Goal: Obtain resource: Obtain resource

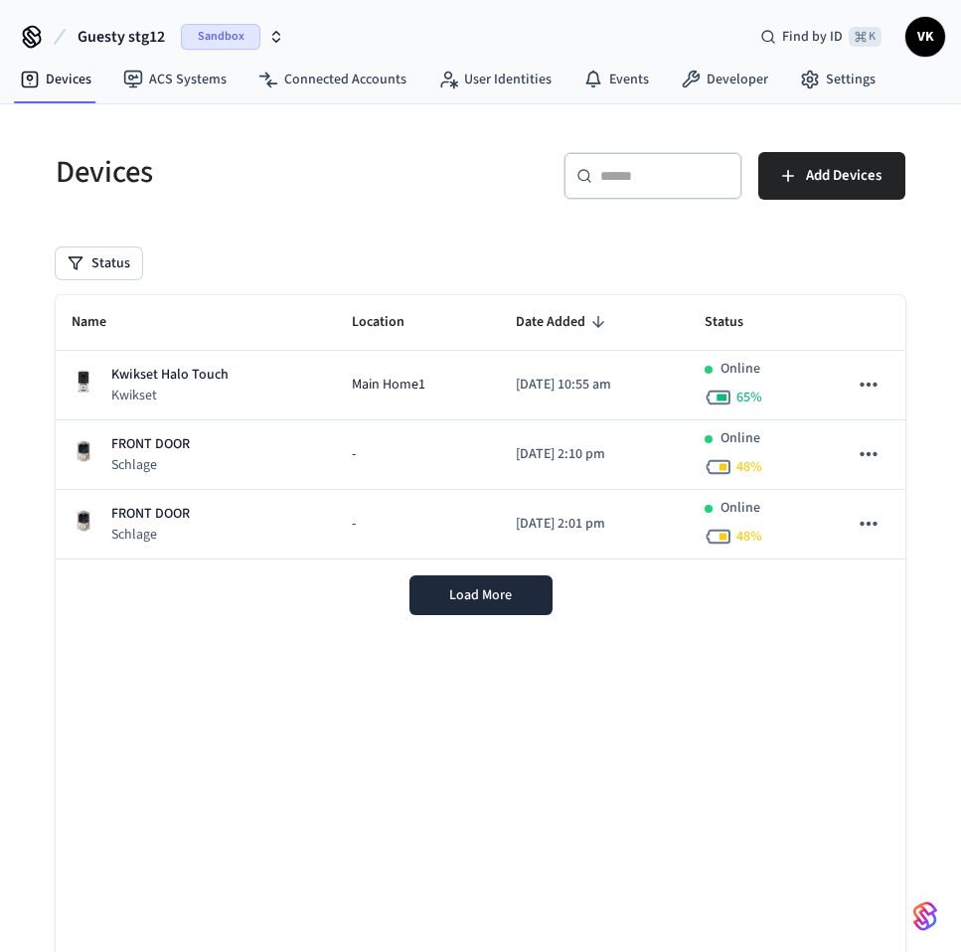
click at [268, 32] on icon "button" at bounding box center [276, 37] width 16 height 16
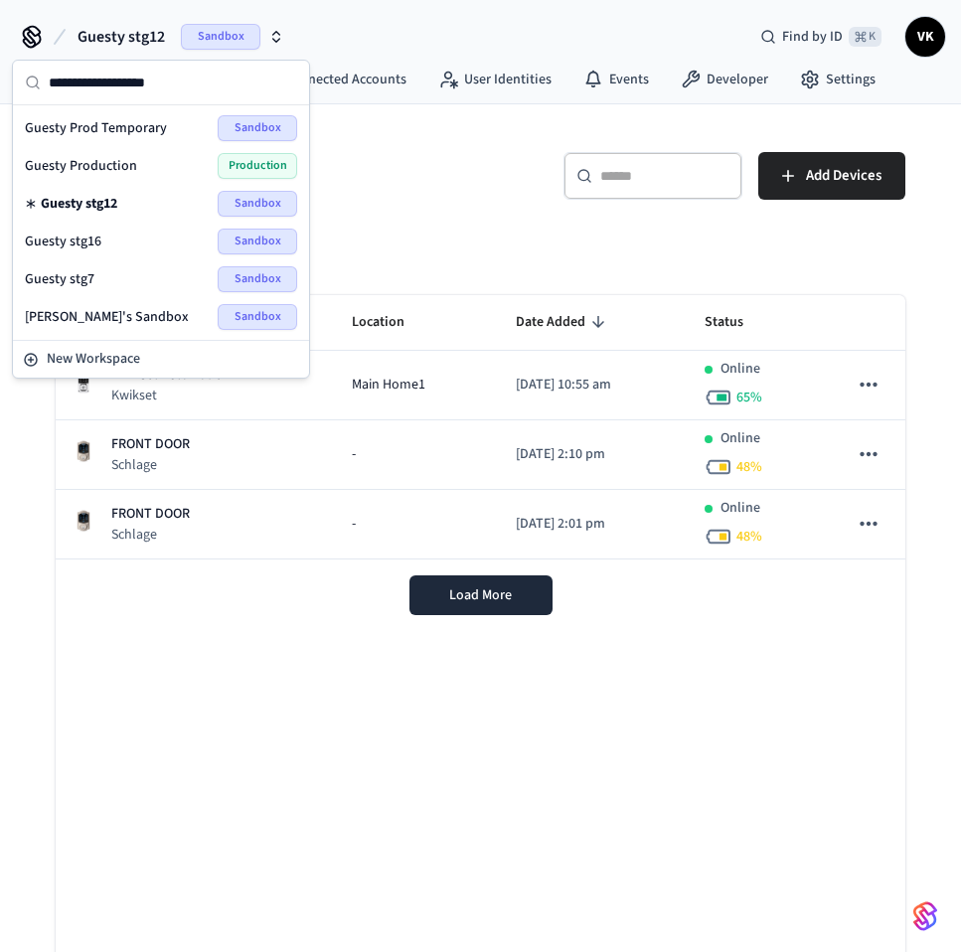
click at [150, 162] on div "Guesty Production Production" at bounding box center [161, 166] width 272 height 26
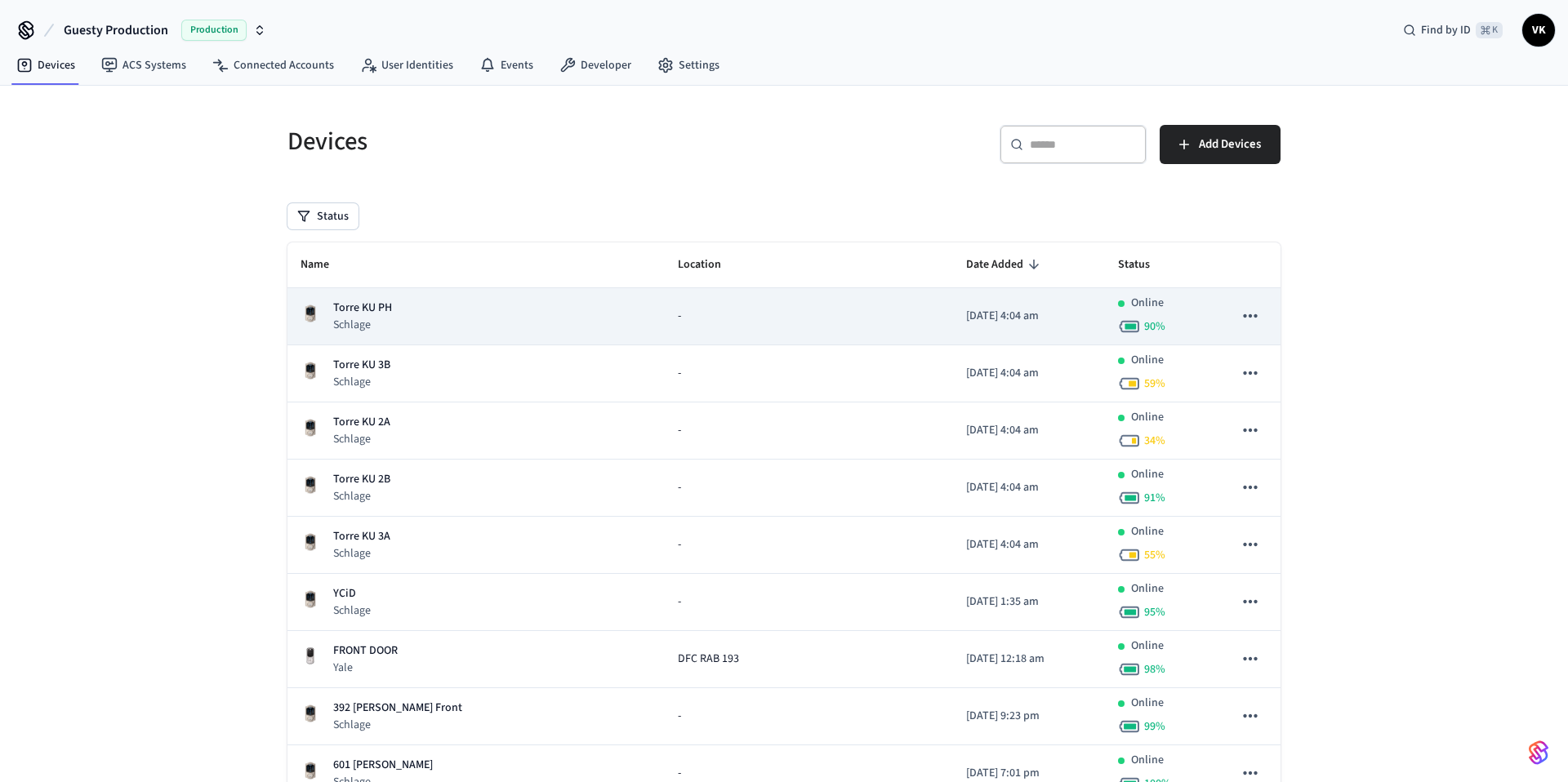
click at [440, 314] on div "Torre KU PH Schlage" at bounding box center [476, 316] width 351 height 34
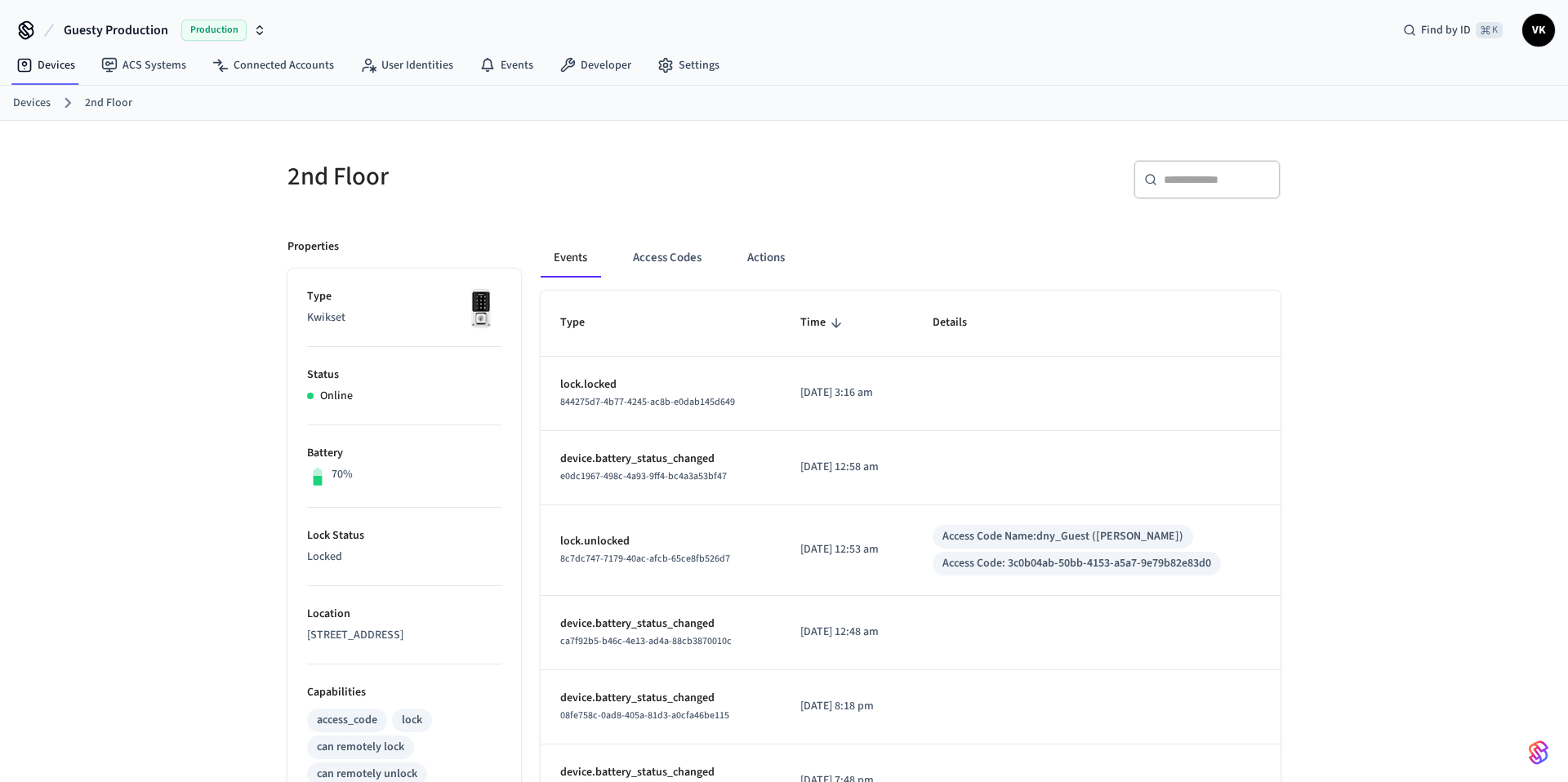
click at [525, 178] on h5 "2nd Floor" at bounding box center [531, 177] width 487 height 34
click at [641, 264] on button "Access Codes" at bounding box center [666, 258] width 95 height 39
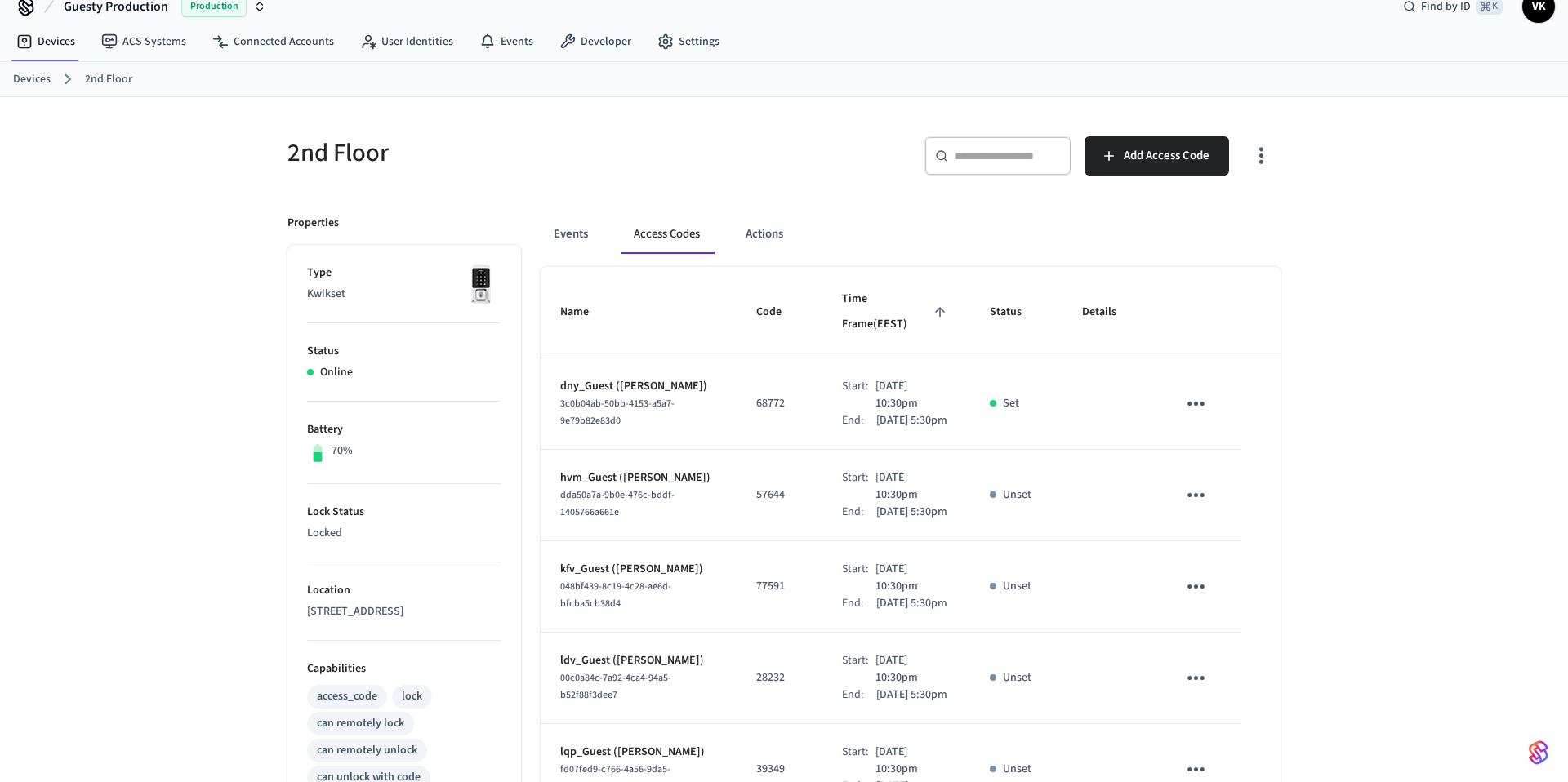
scroll to position [705, 0]
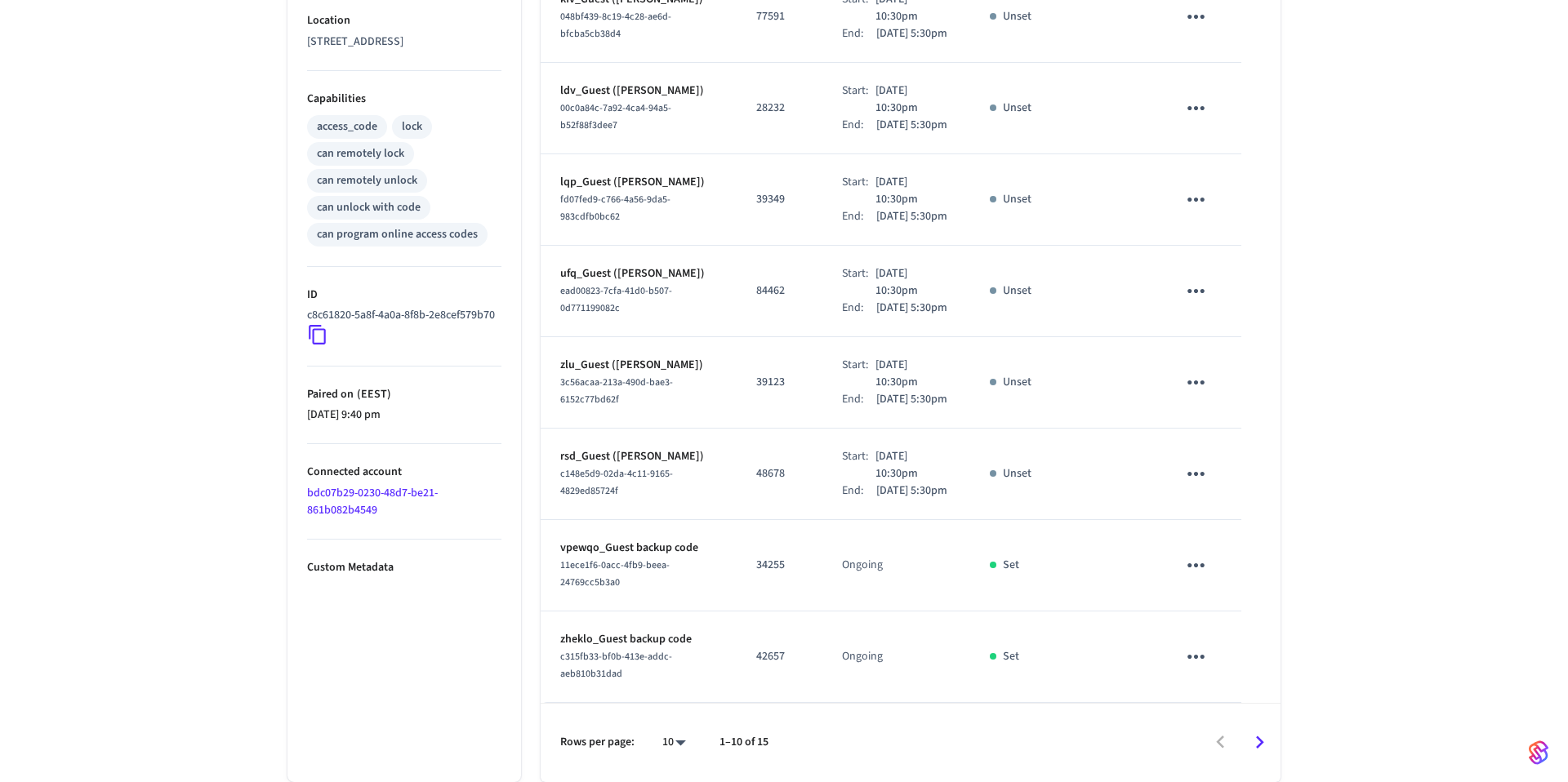
click at [1242, 738] on button "Go to next page" at bounding box center [1259, 742] width 39 height 39
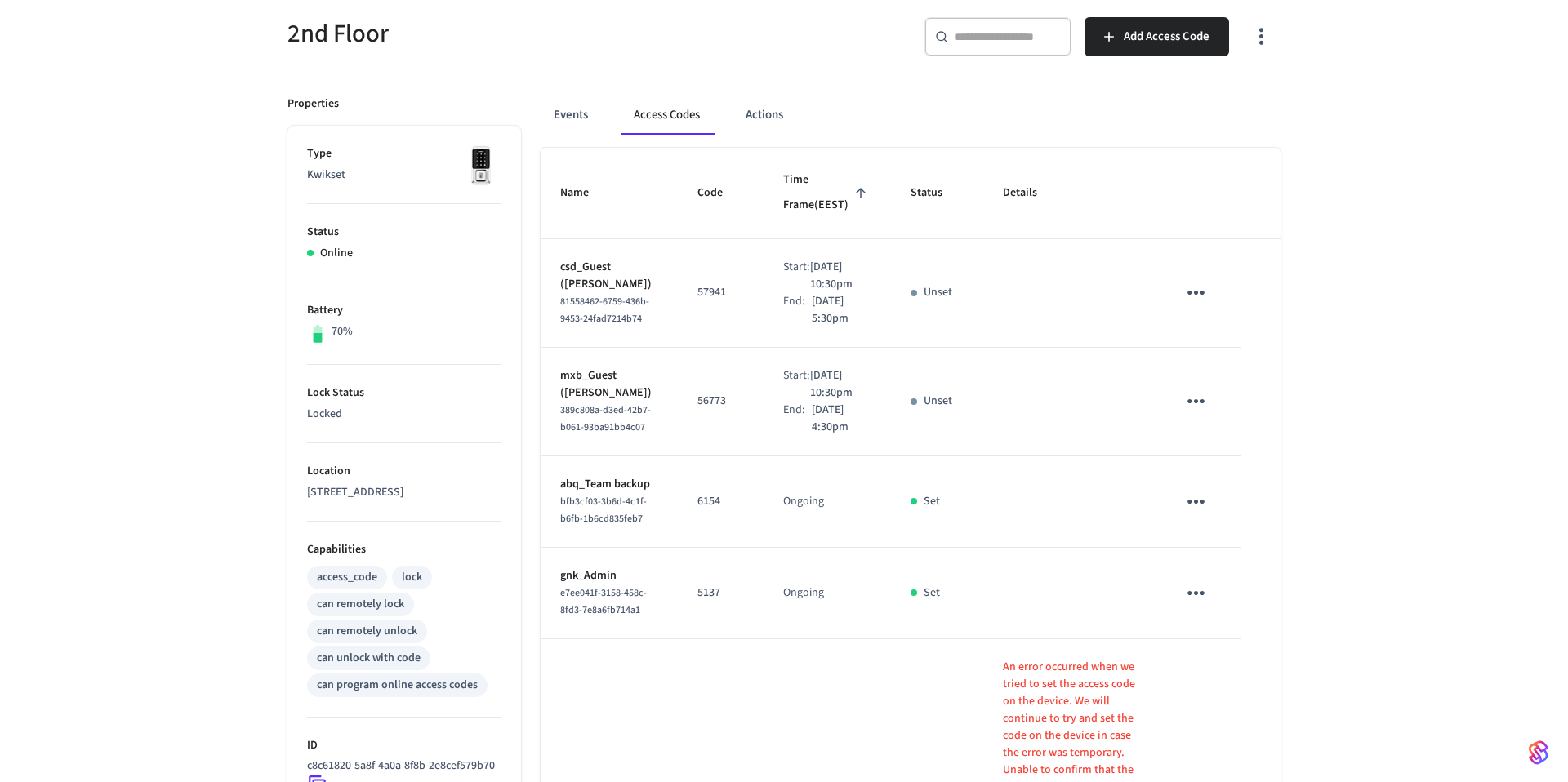
scroll to position [59, 0]
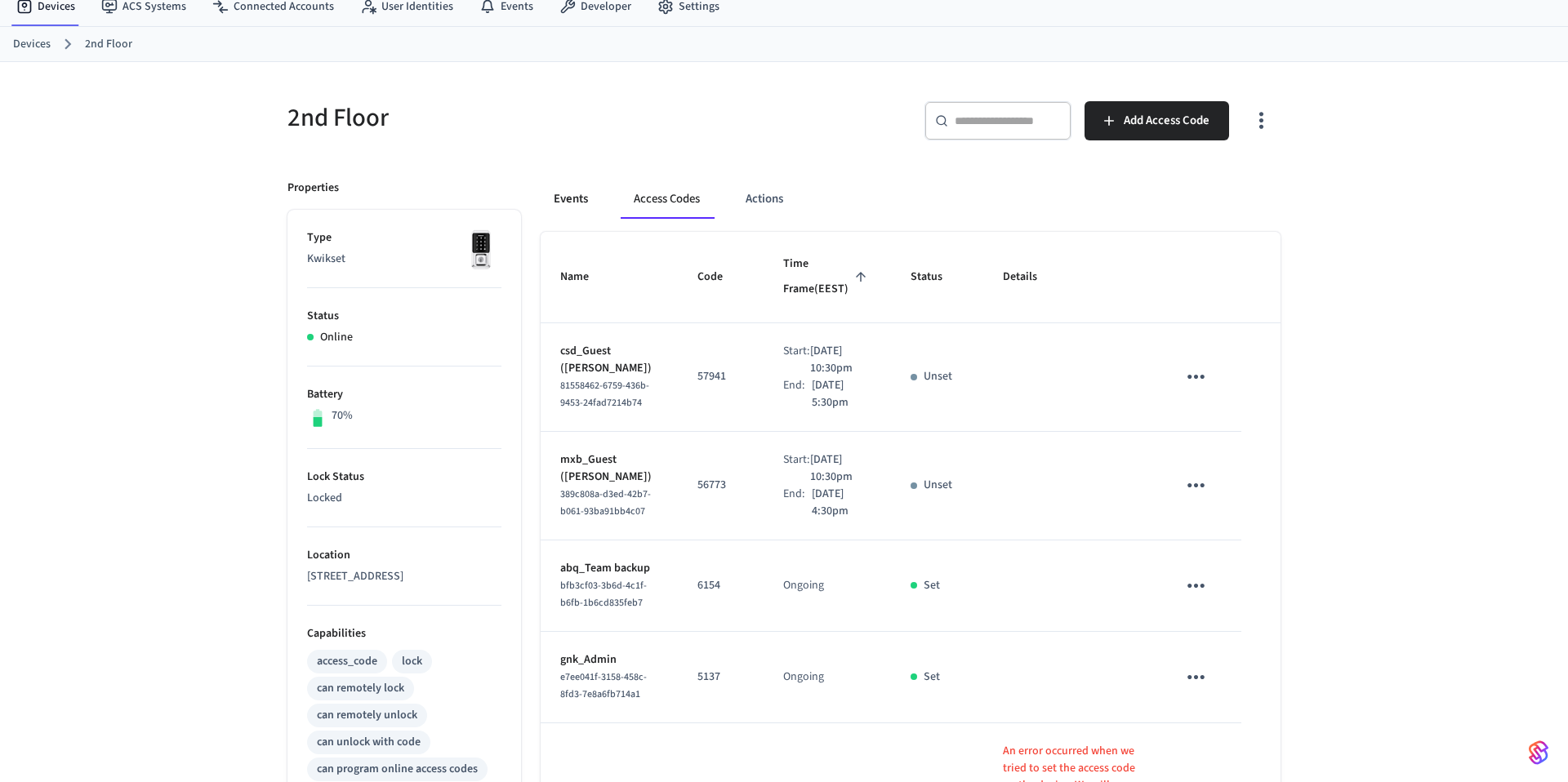
click at [554, 196] on button "Events" at bounding box center [571, 200] width 61 height 39
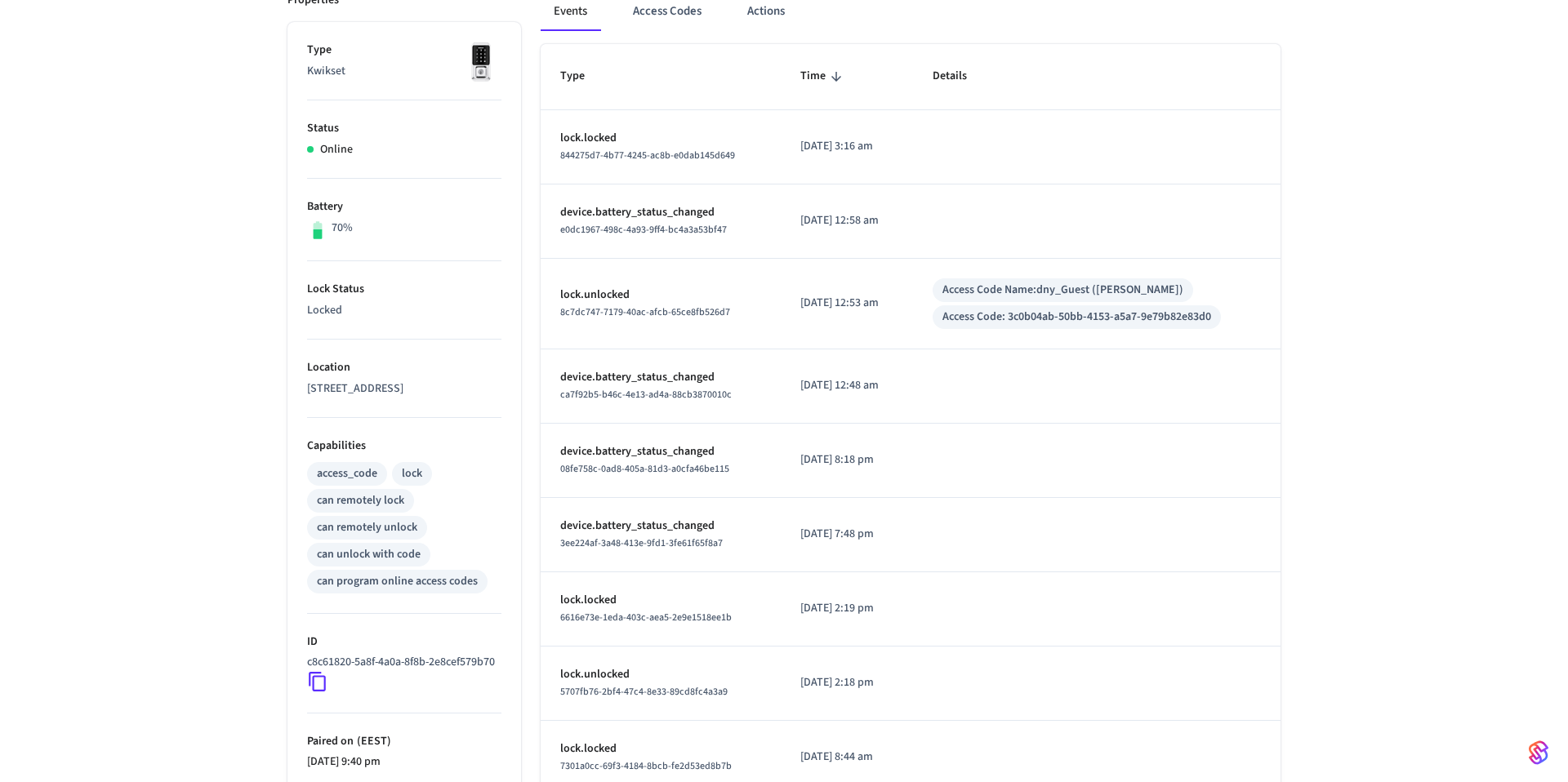
scroll to position [430, 0]
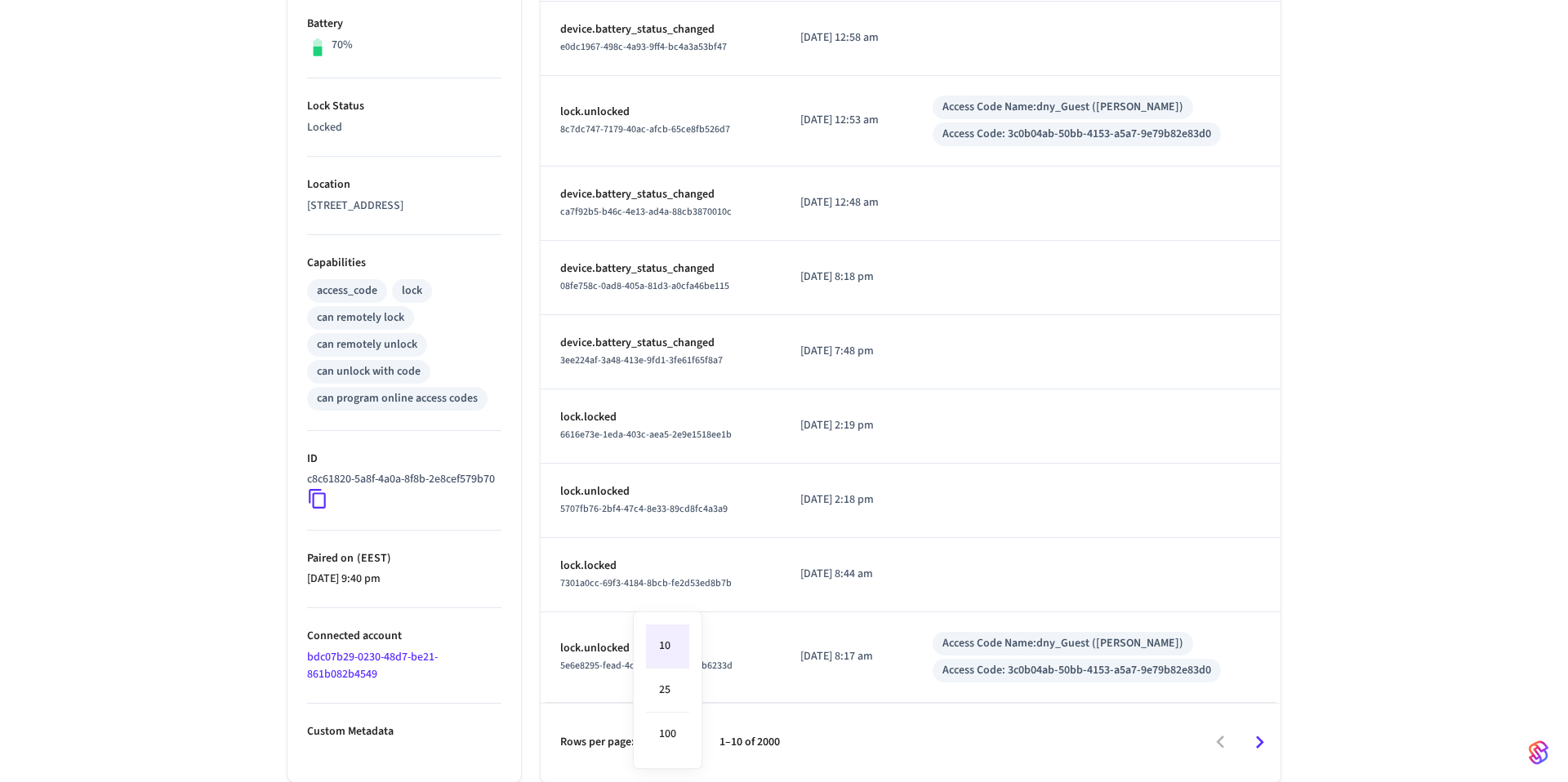
click at [678, 742] on body "Guesty Production Production Find by ID ⌘ K VK Devices ACS Systems Connected Ac…" at bounding box center [784, 176] width 1568 height 1212
click at [675, 733] on li "100" at bounding box center [667, 734] width 44 height 44
type input "***"
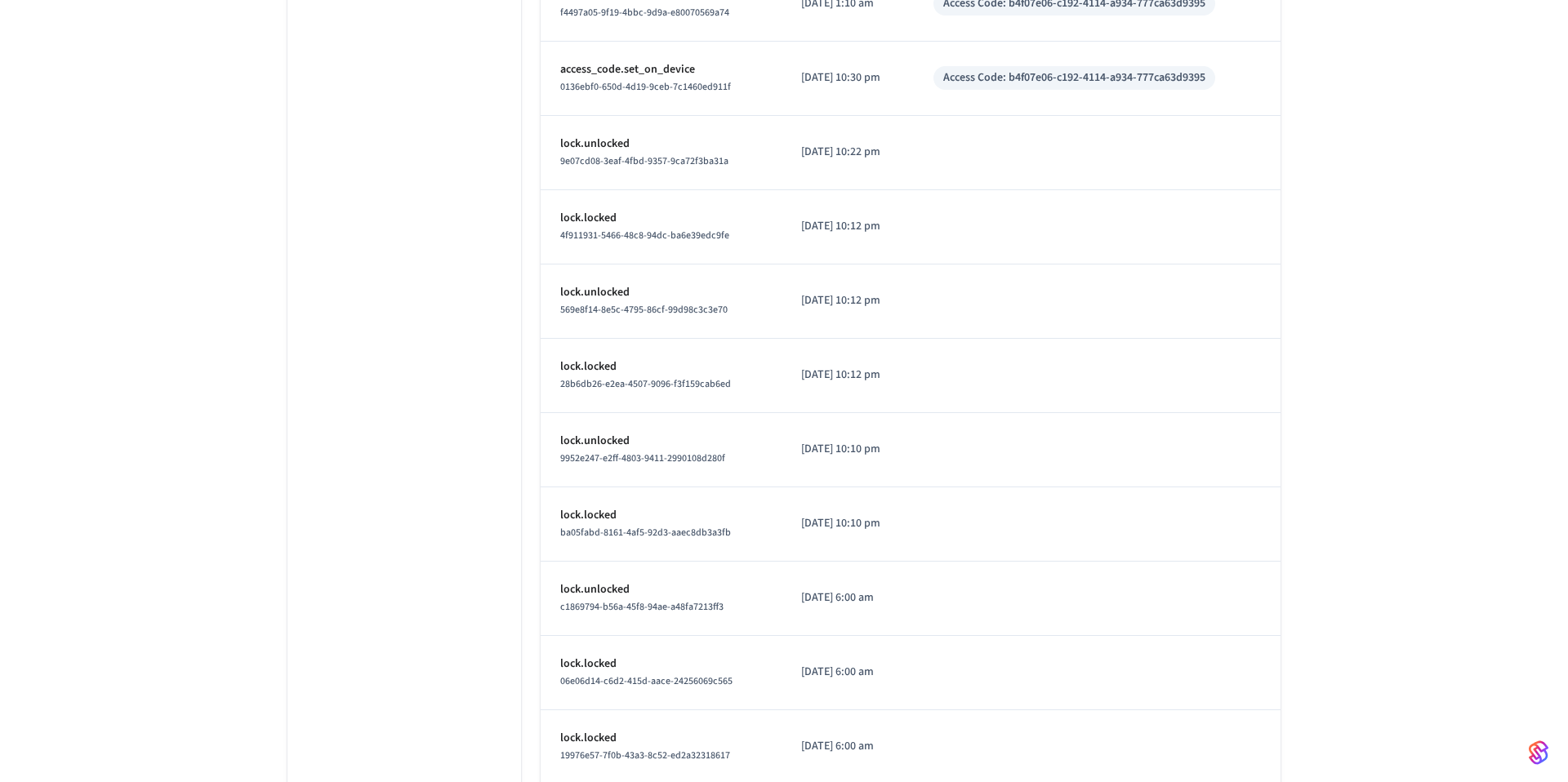
scroll to position [7244, 0]
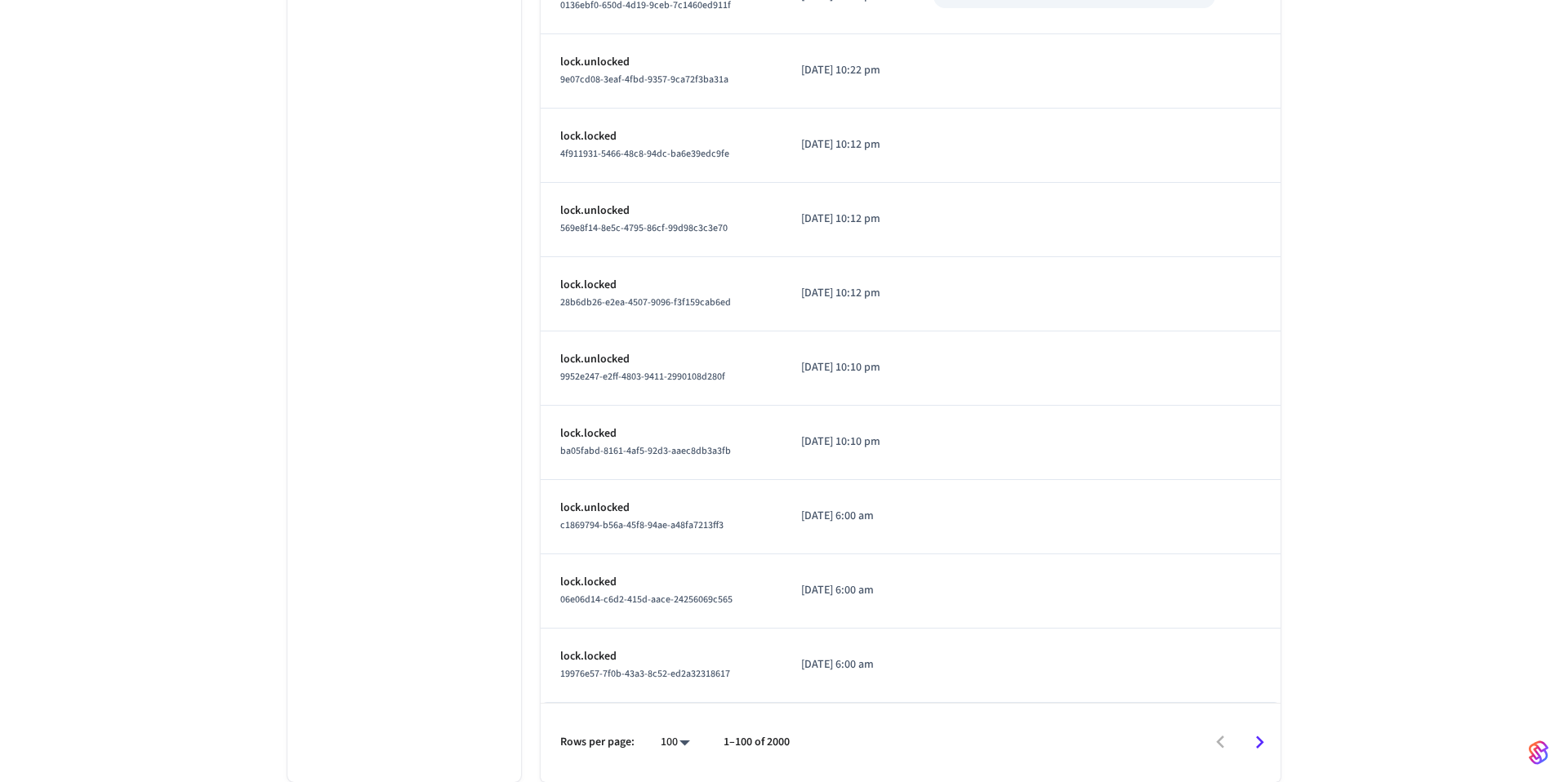
click at [1257, 742] on icon "Go to next page" at bounding box center [1259, 742] width 25 height 25
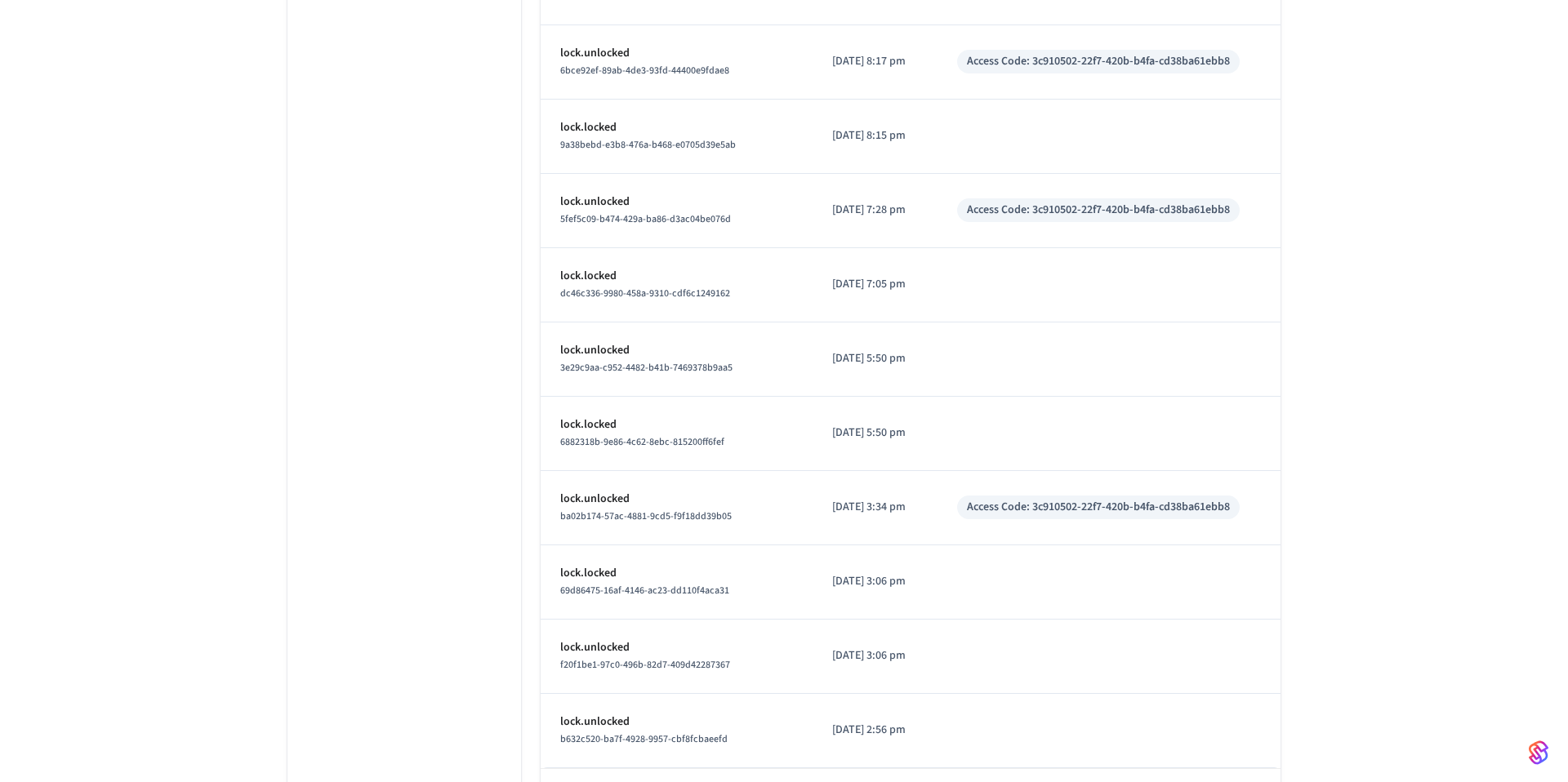
scroll to position [7146, 0]
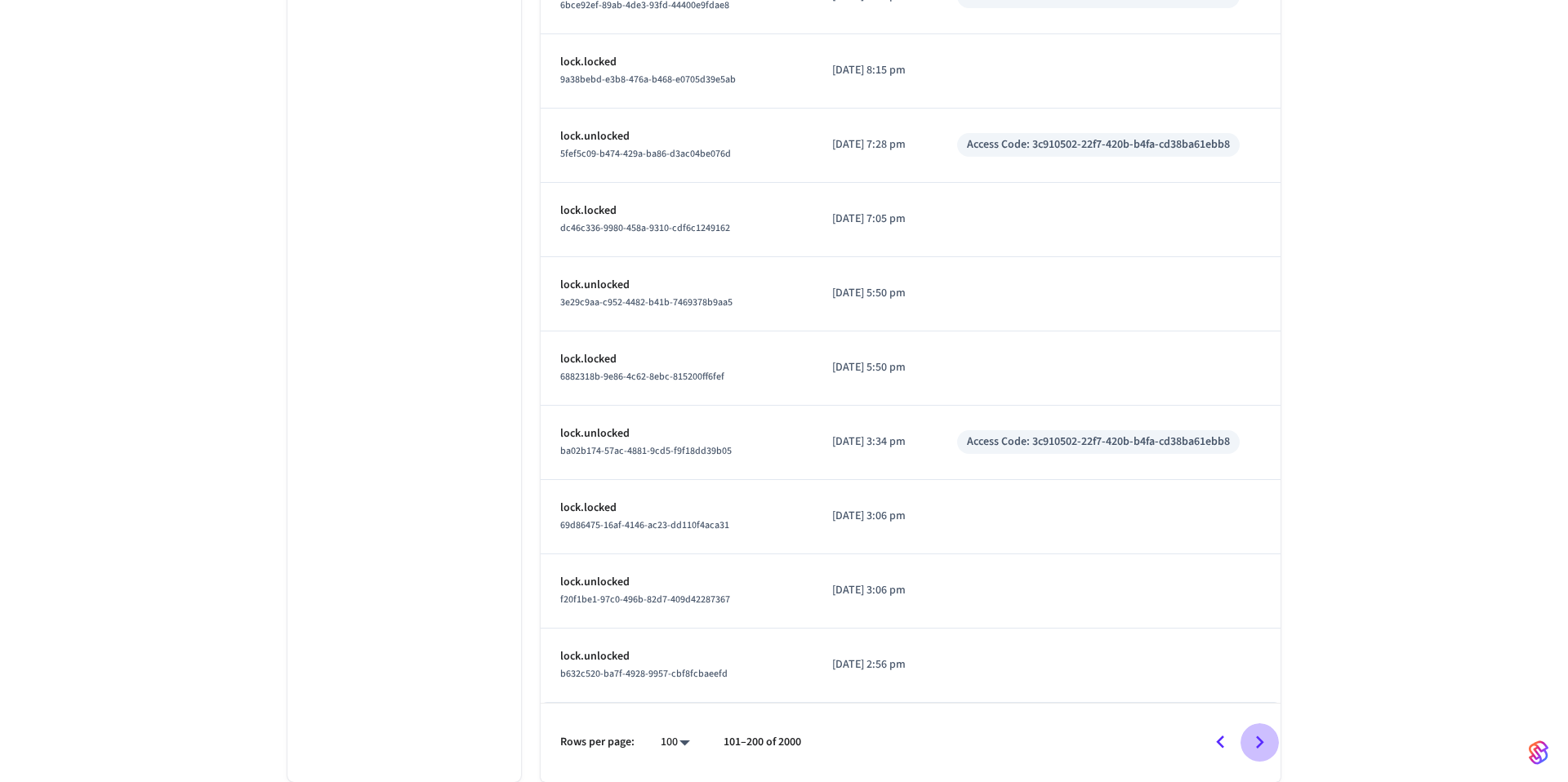
click at [1254, 751] on icon "Go to next page" at bounding box center [1259, 742] width 25 height 25
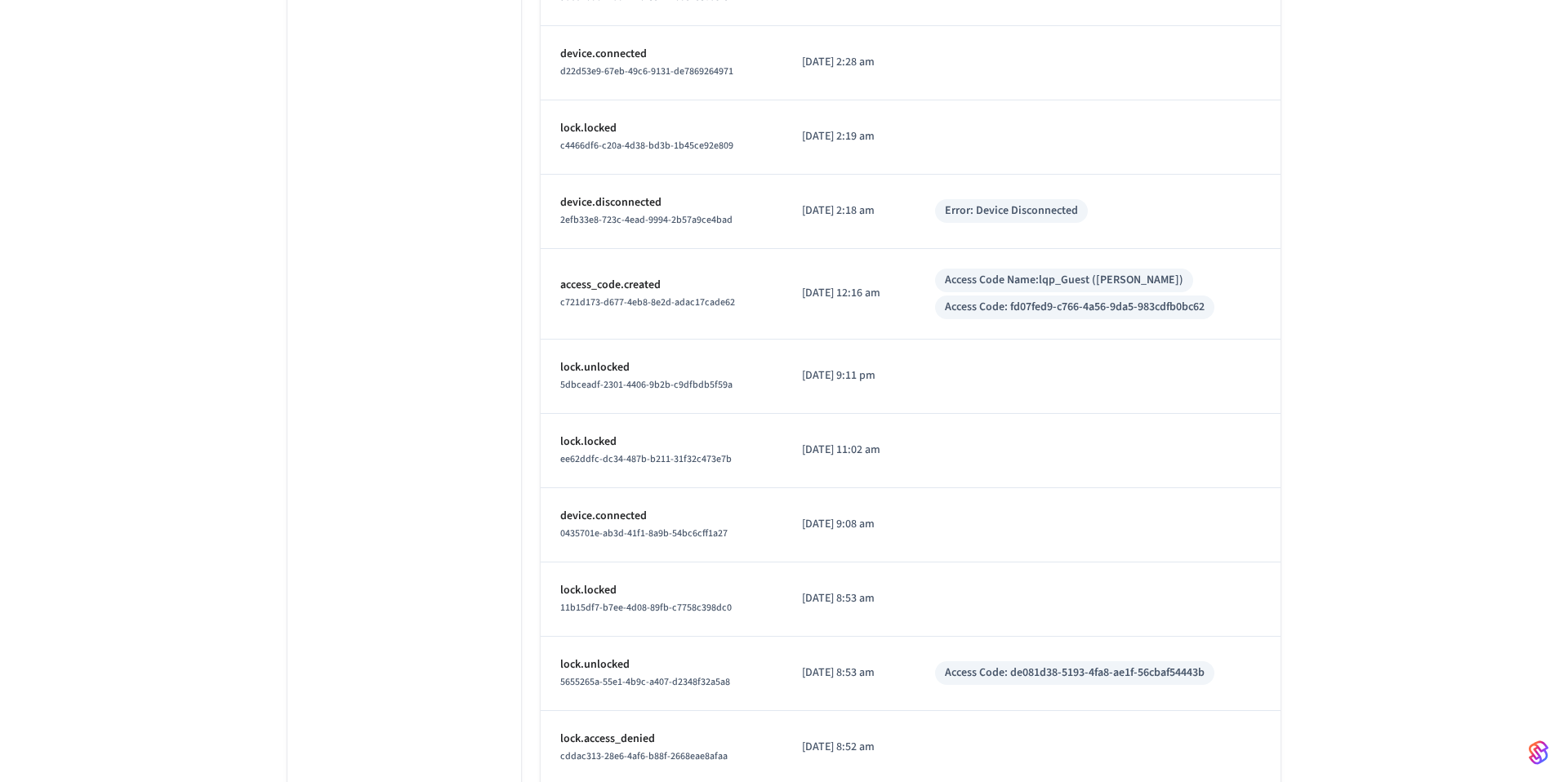
scroll to position [7114, 0]
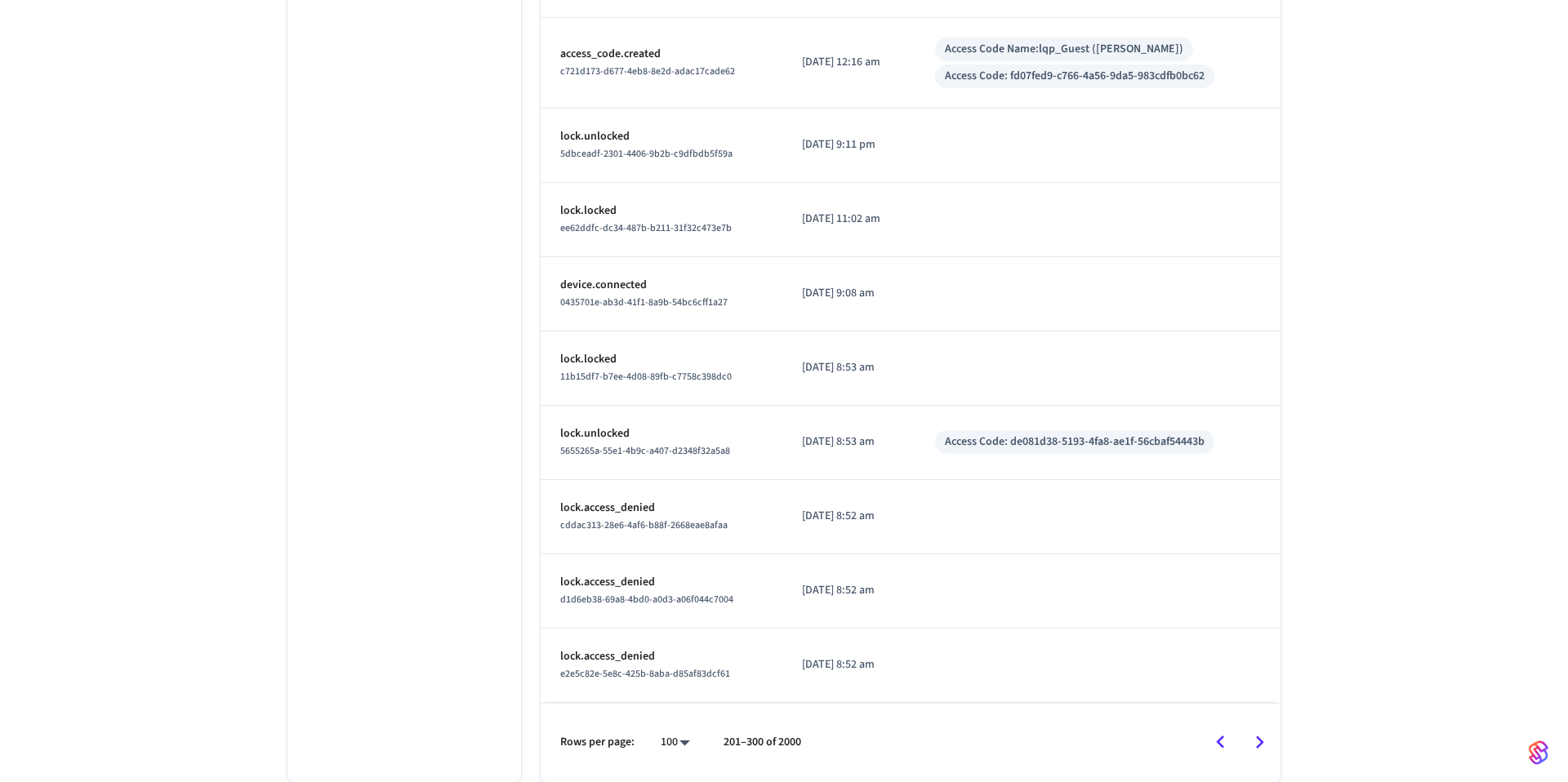
click at [1251, 738] on icon "Go to next page" at bounding box center [1259, 742] width 25 height 25
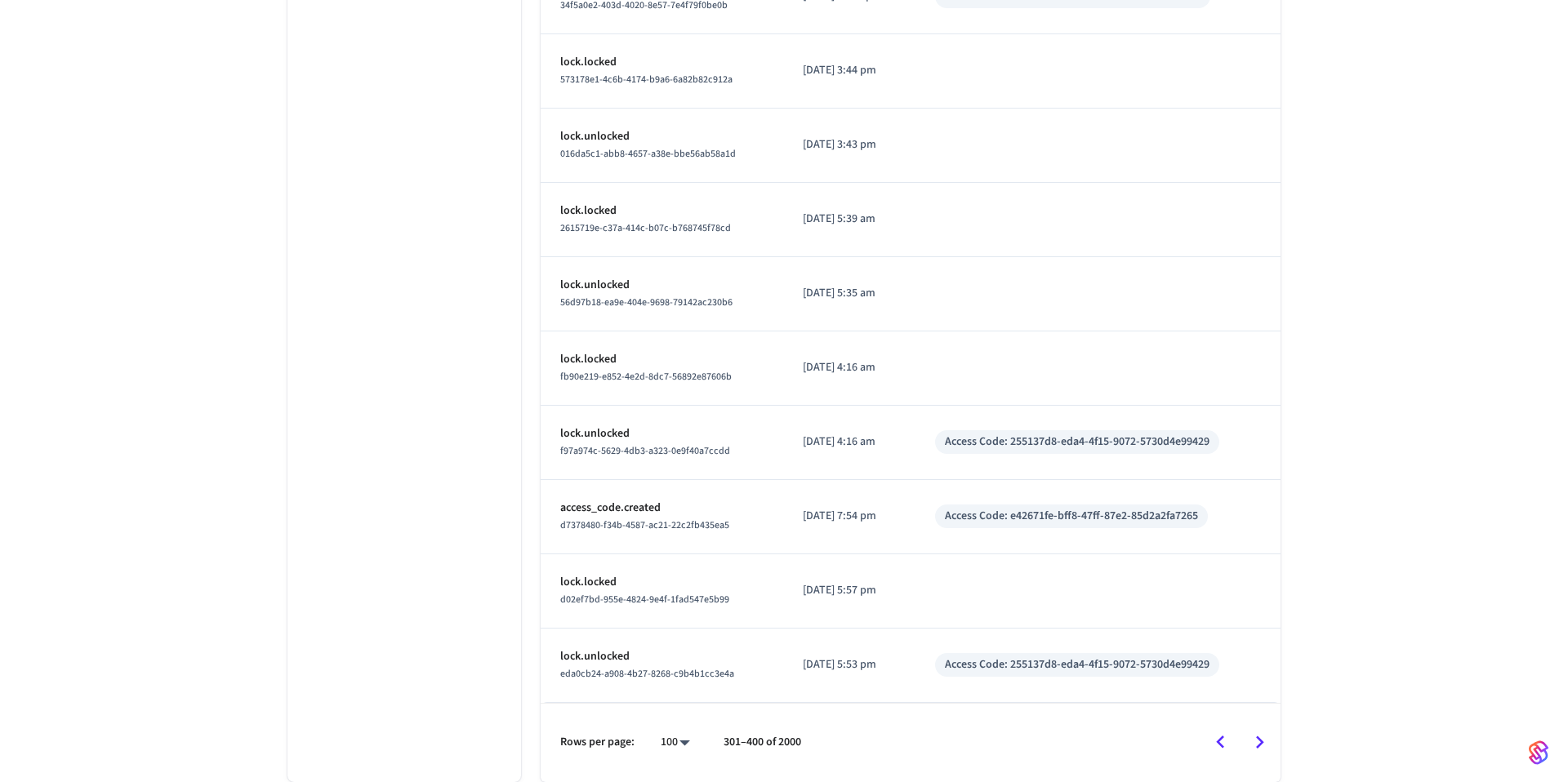
click at [1262, 735] on icon "Go to next page" at bounding box center [1259, 742] width 25 height 25
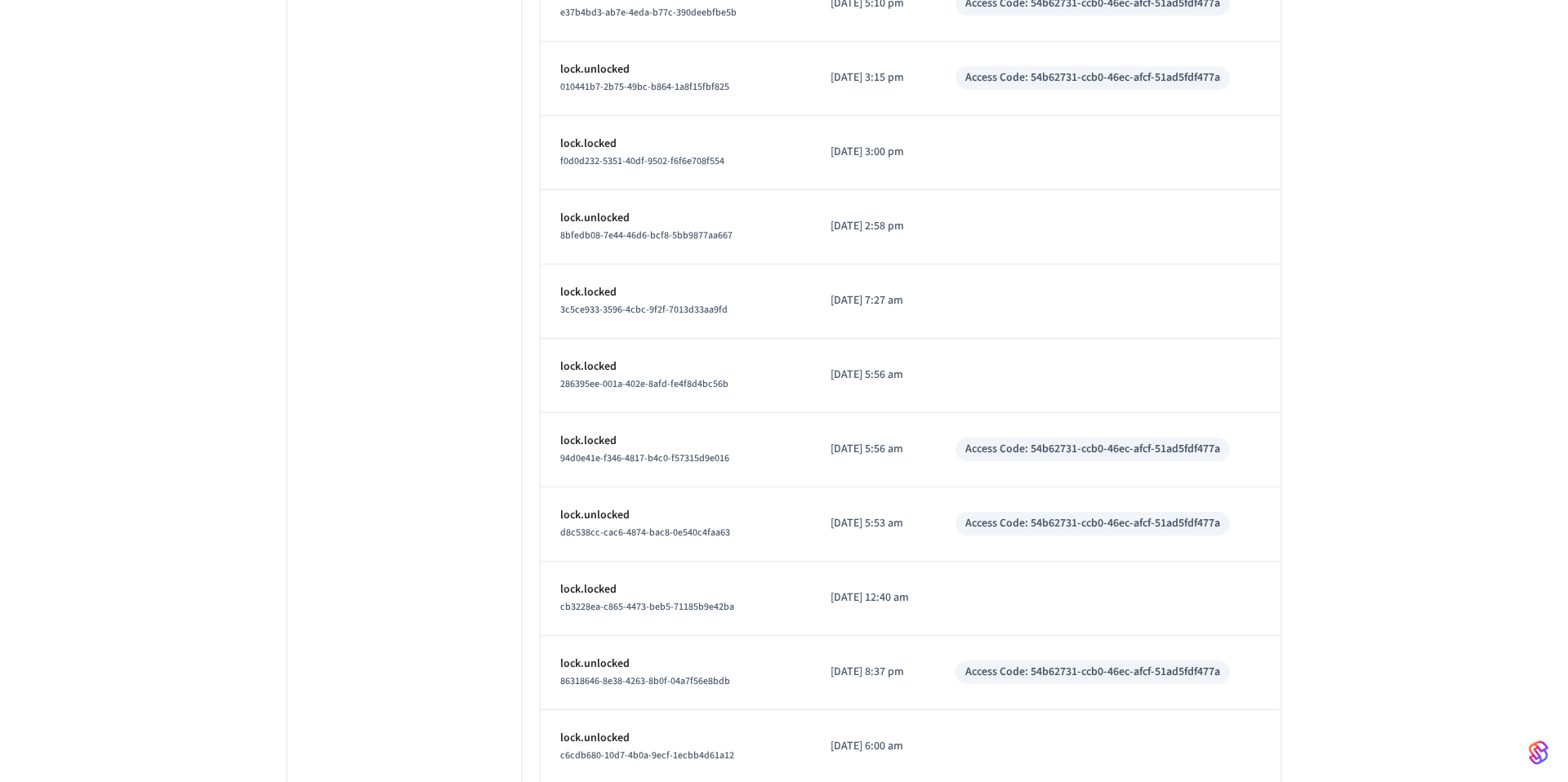
scroll to position [7196, 0]
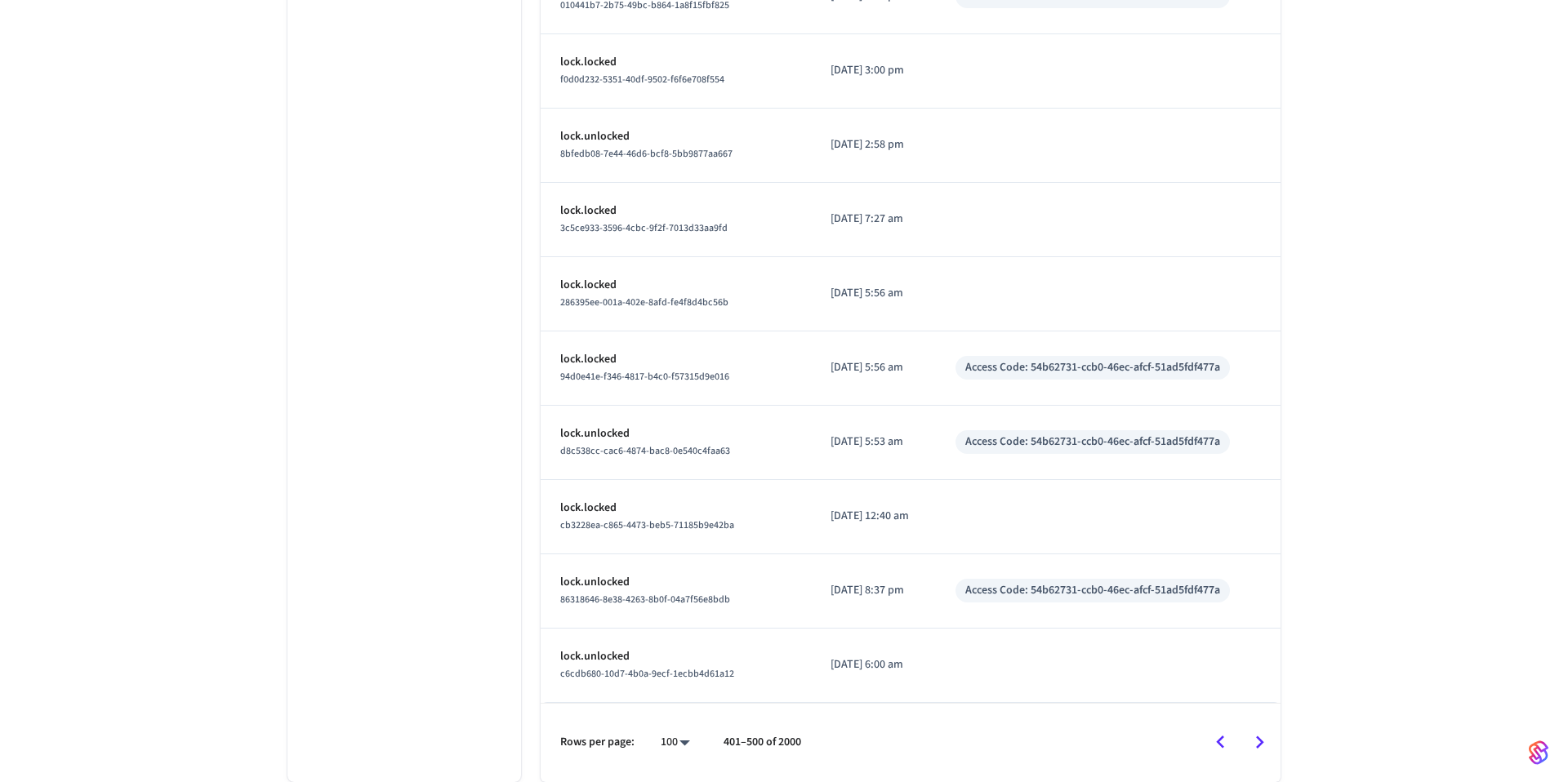
click at [1264, 743] on icon "Go to next page" at bounding box center [1259, 742] width 25 height 25
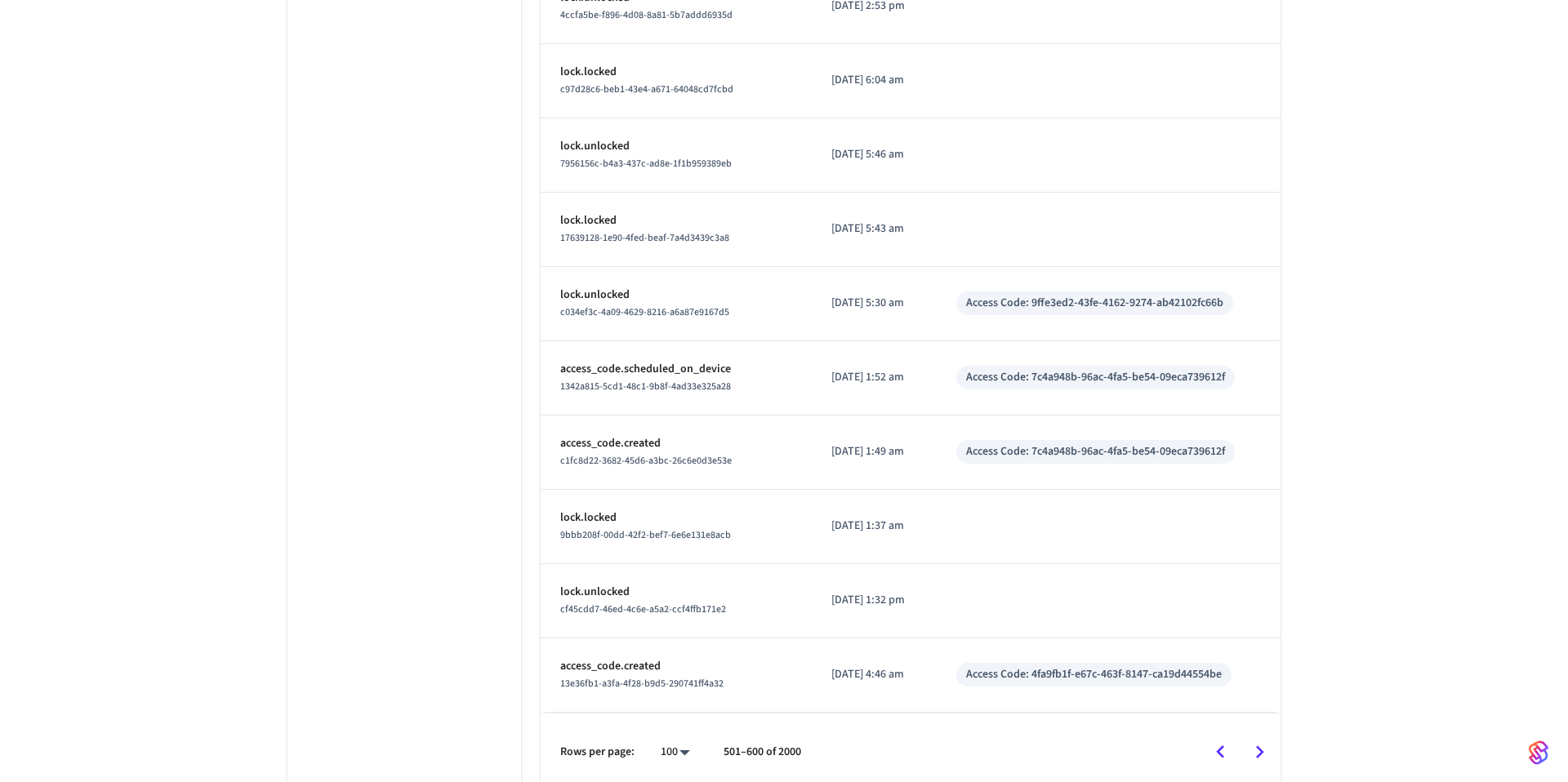
scroll to position [7098, 0]
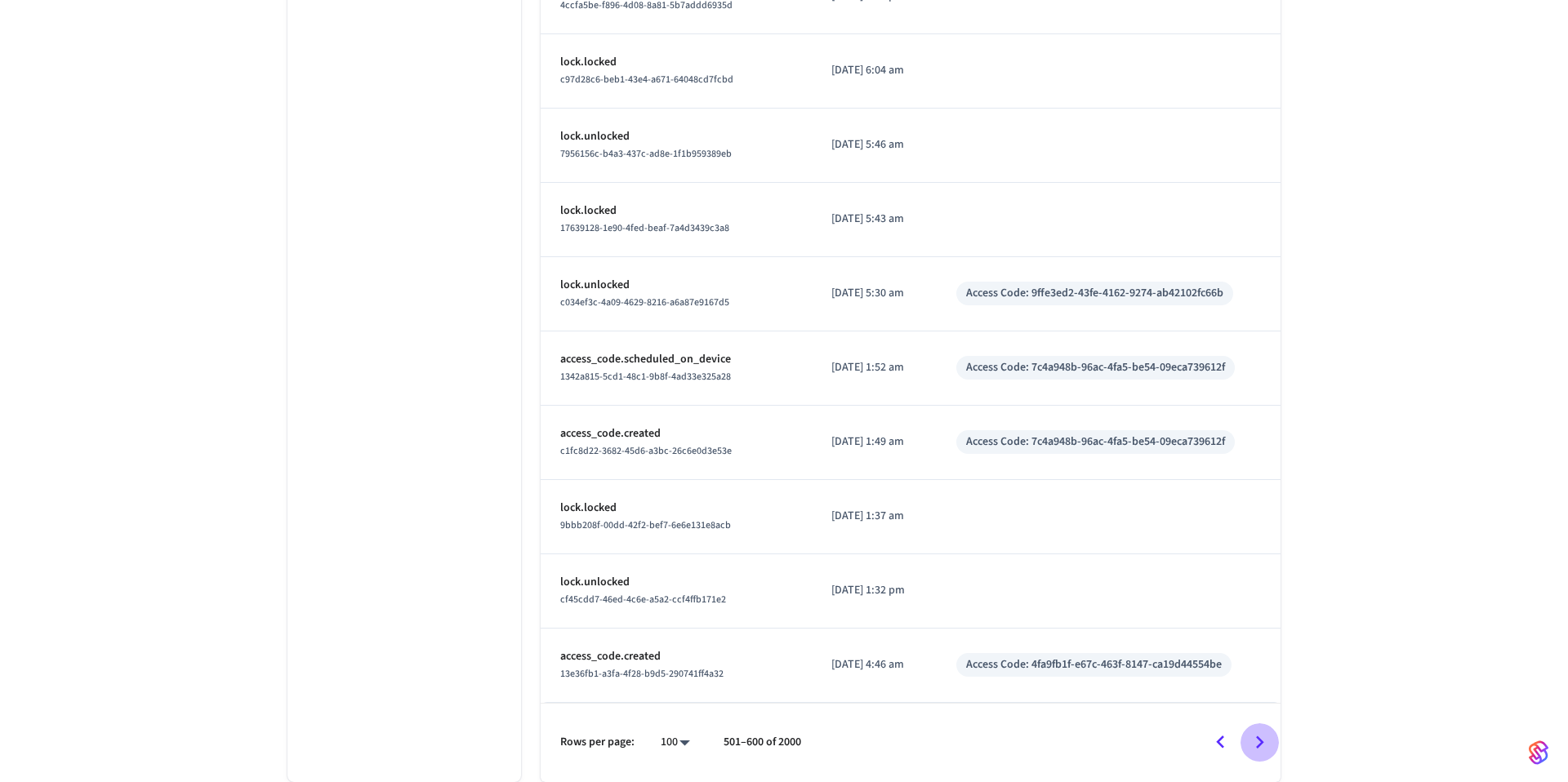
click at [1251, 746] on icon "Go to next page" at bounding box center [1259, 742] width 25 height 25
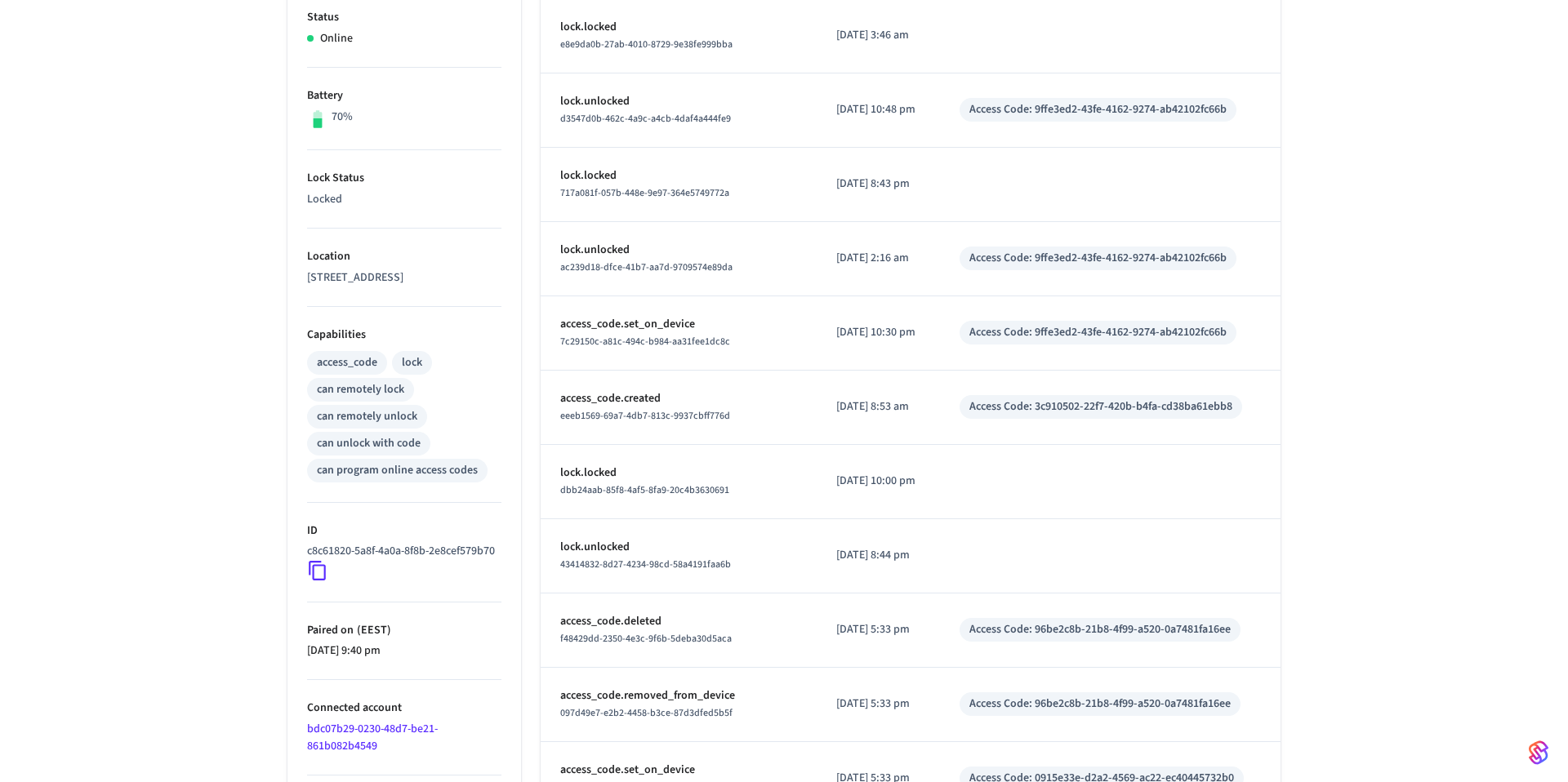
scroll to position [99, 0]
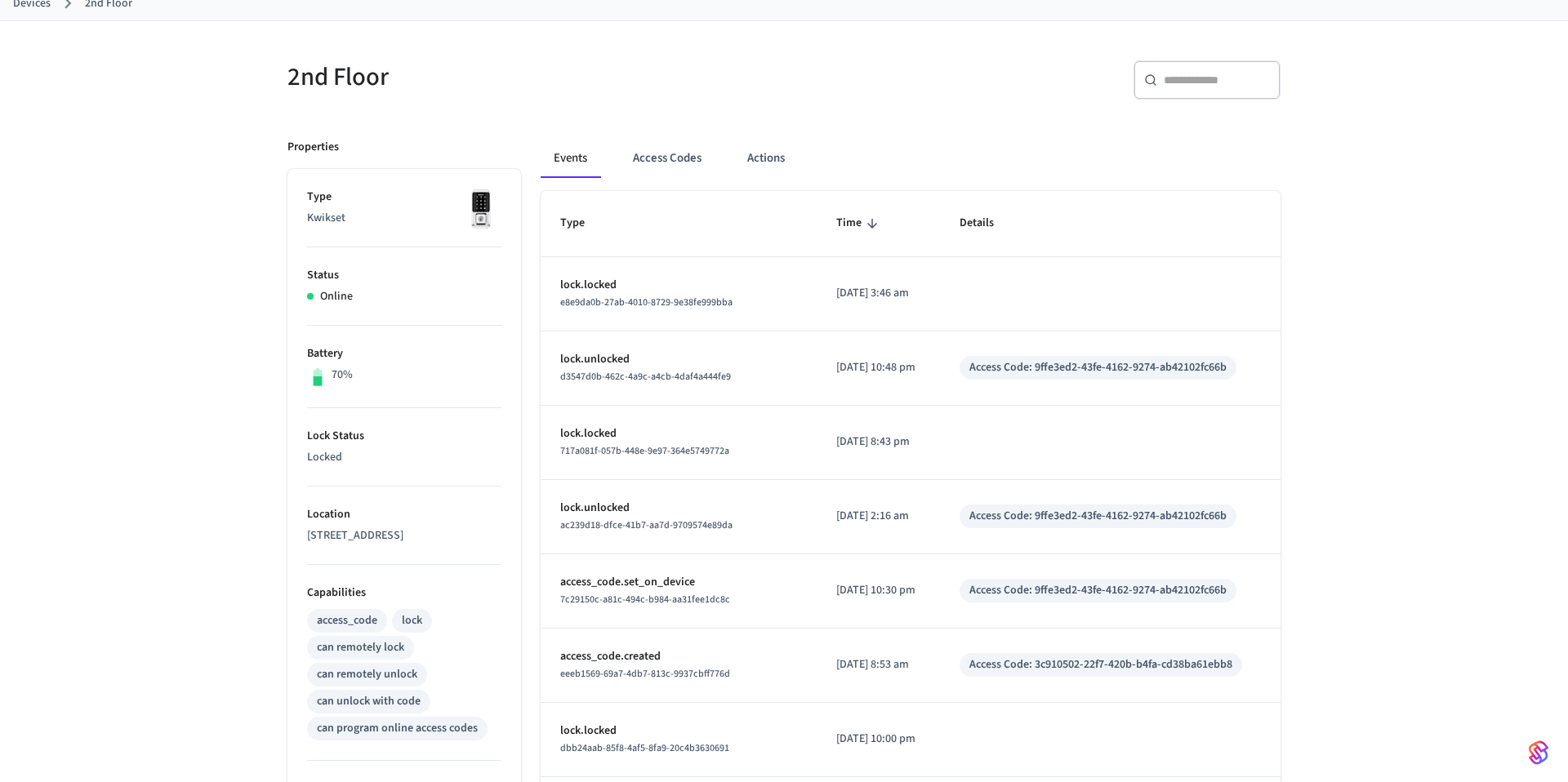
click at [1242, 676] on div "Access Code: 3c910502-22f7-420b-b4fa-cd38ba61ebb8" at bounding box center [1101, 665] width 283 height 24
drag, startPoint x: 1247, startPoint y: 668, endPoint x: 1048, endPoint y: 662, distance: 199.1
click at [1048, 662] on div "Access Code: 3c910502-22f7-420b-b4fa-cd38ba61ebb8" at bounding box center [1101, 665] width 283 height 24
copy div "3c910502-22f7-420b-b4fa-cd38ba61ebb8"
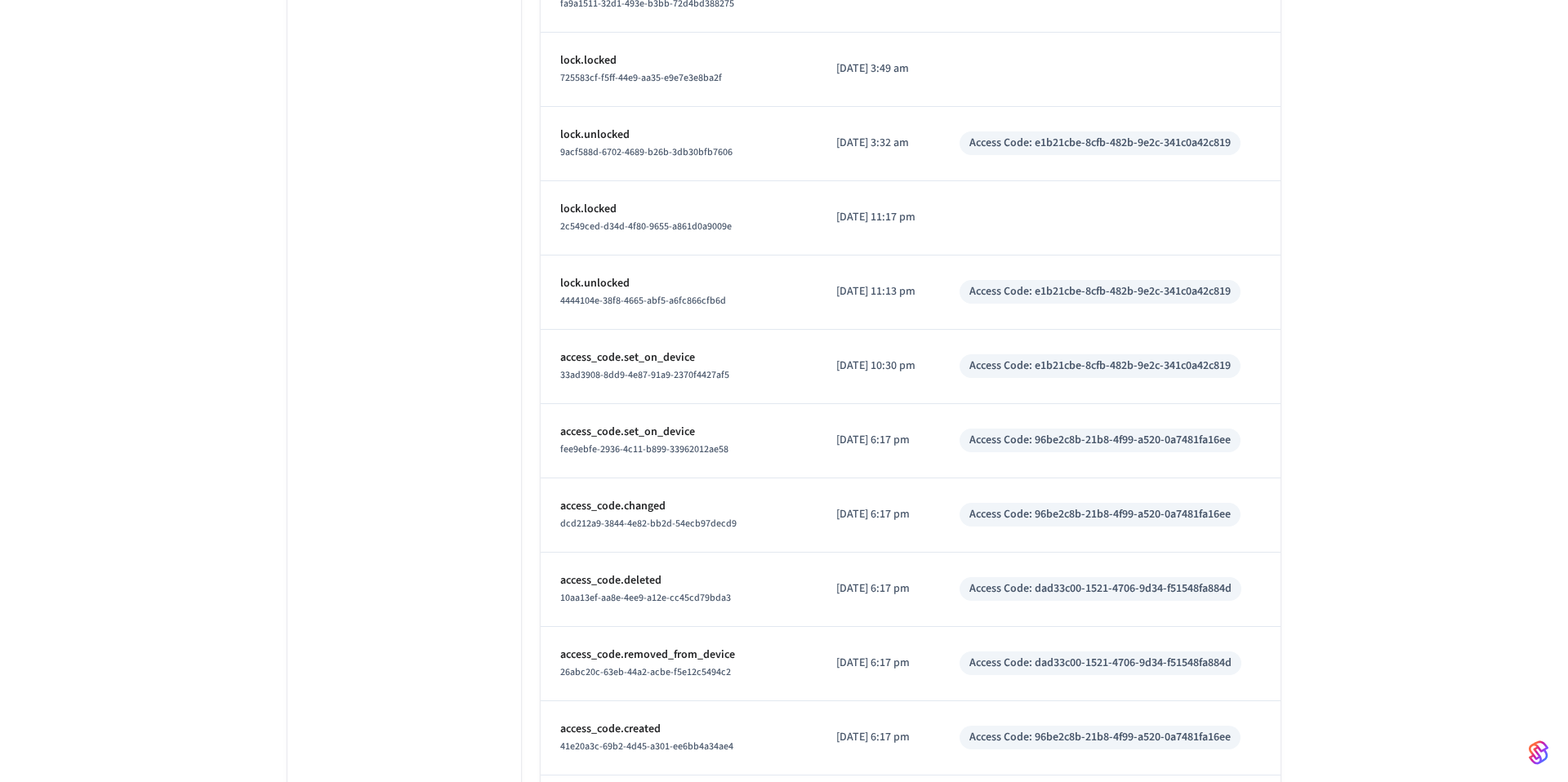
scroll to position [7082, 0]
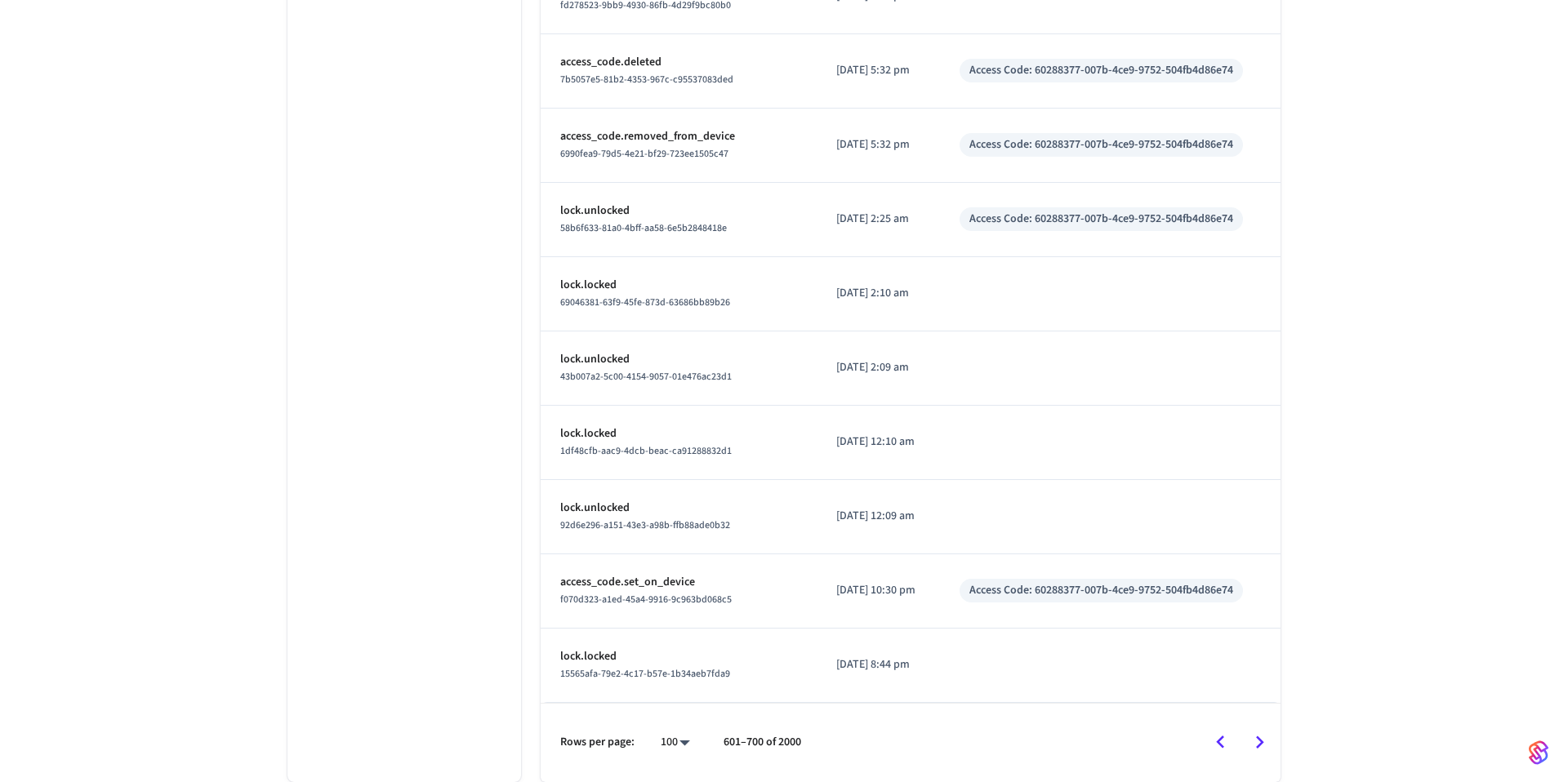
click at [1225, 748] on icon "Go to previous page" at bounding box center [1220, 742] width 25 height 25
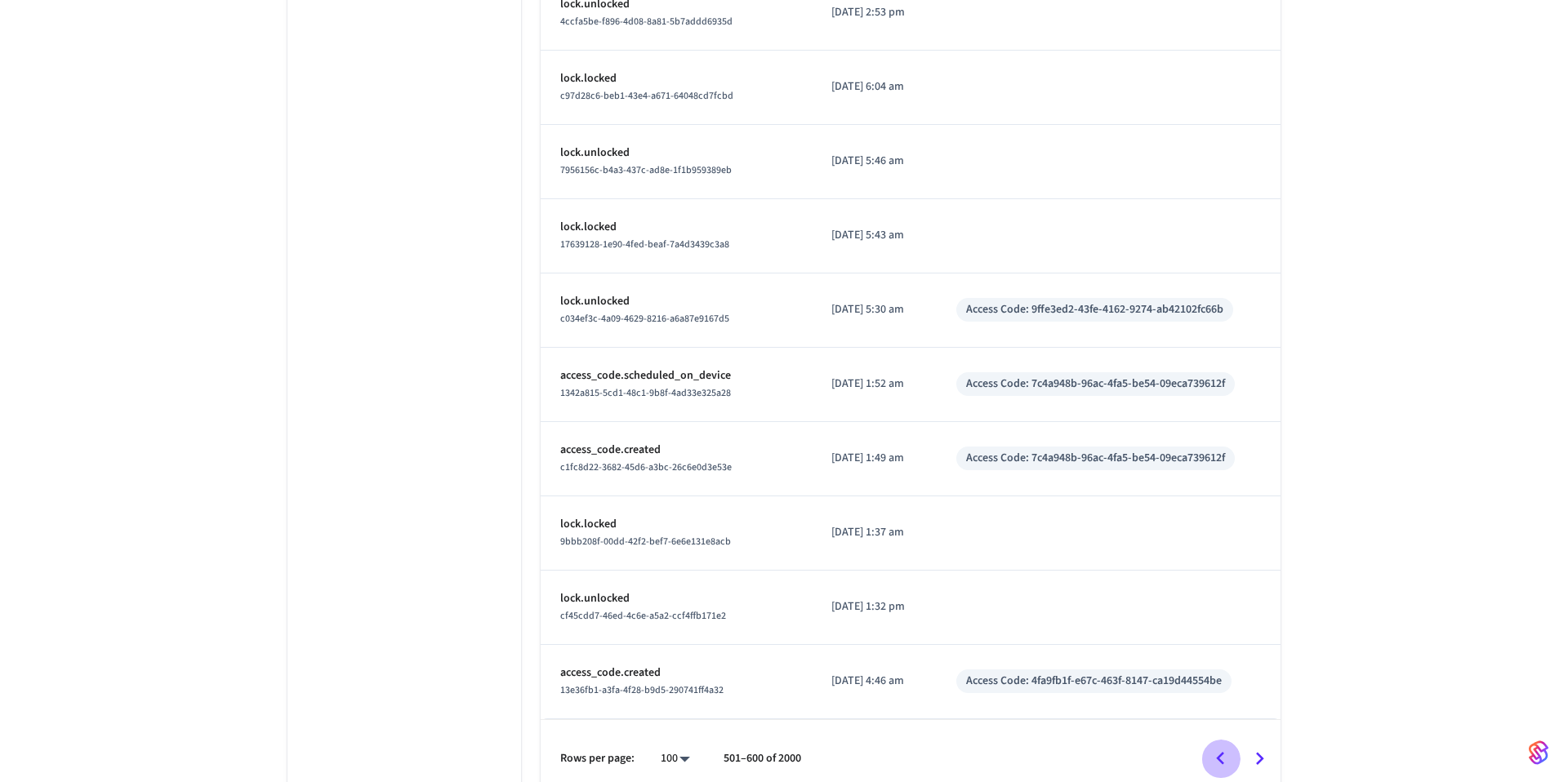
click at [1224, 753] on icon "Go to previous page" at bounding box center [1220, 758] width 25 height 25
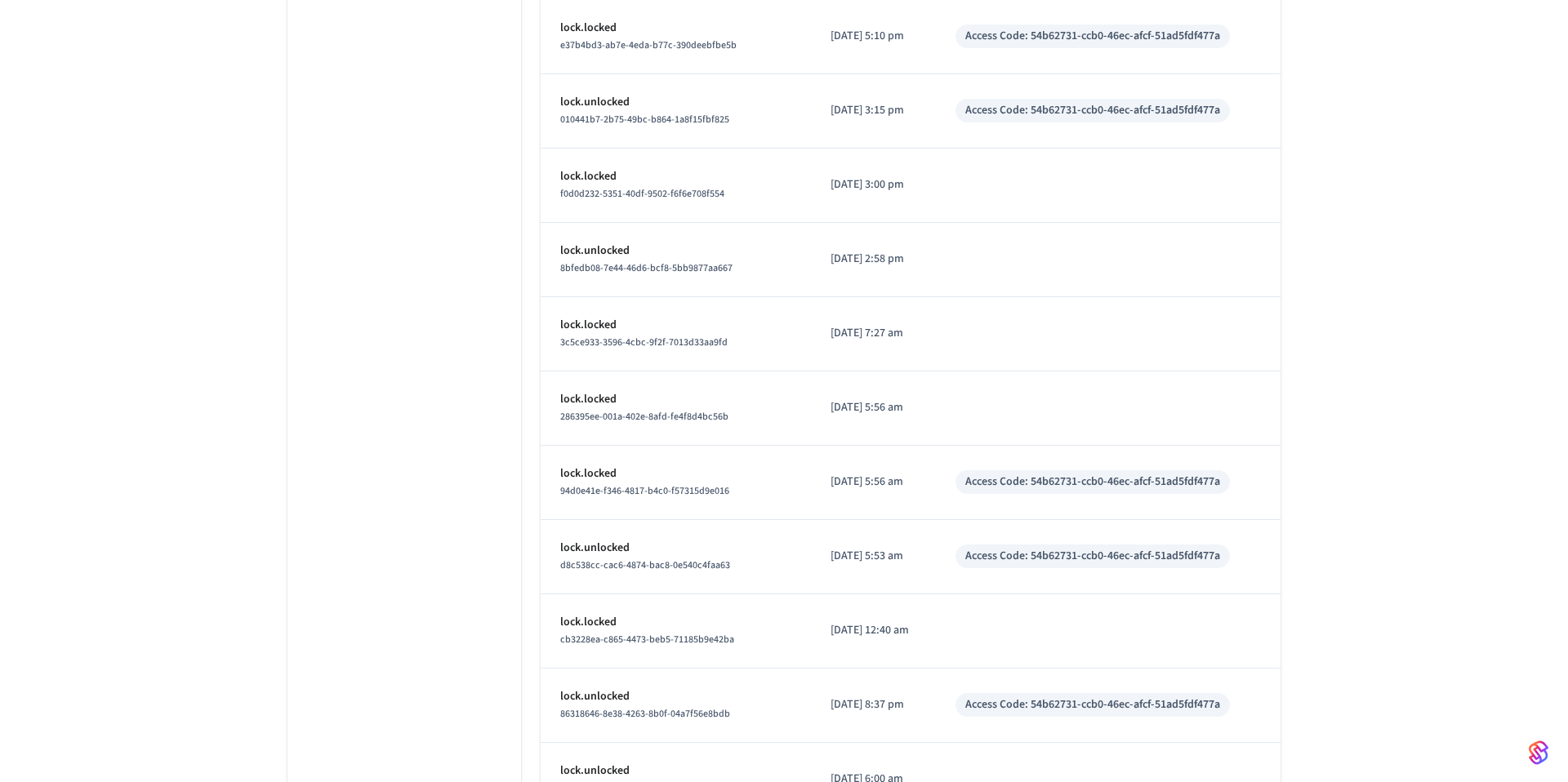
scroll to position [7196, 0]
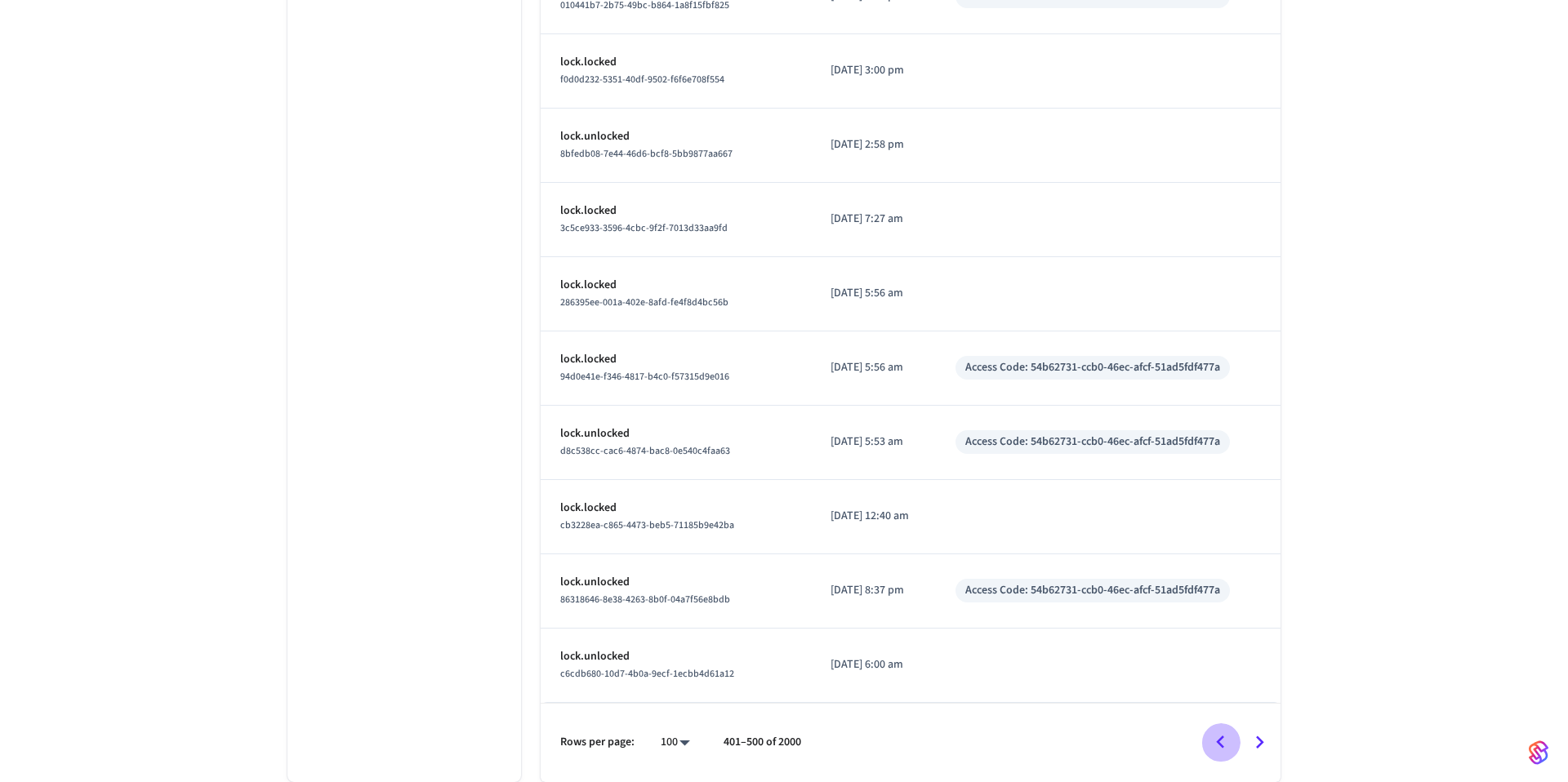
click at [1221, 739] on icon "Go to previous page" at bounding box center [1220, 742] width 25 height 25
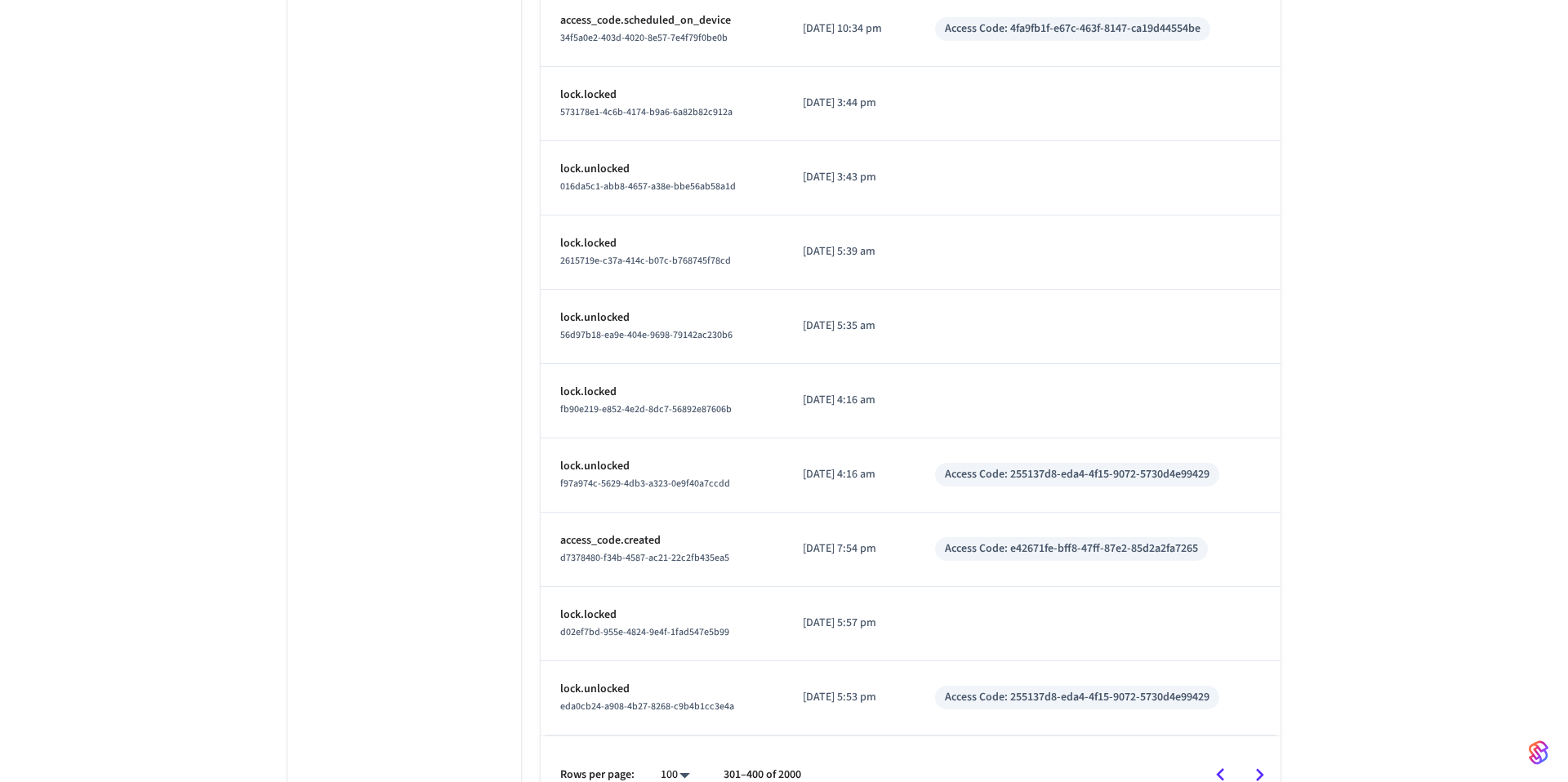
scroll to position [7114, 0]
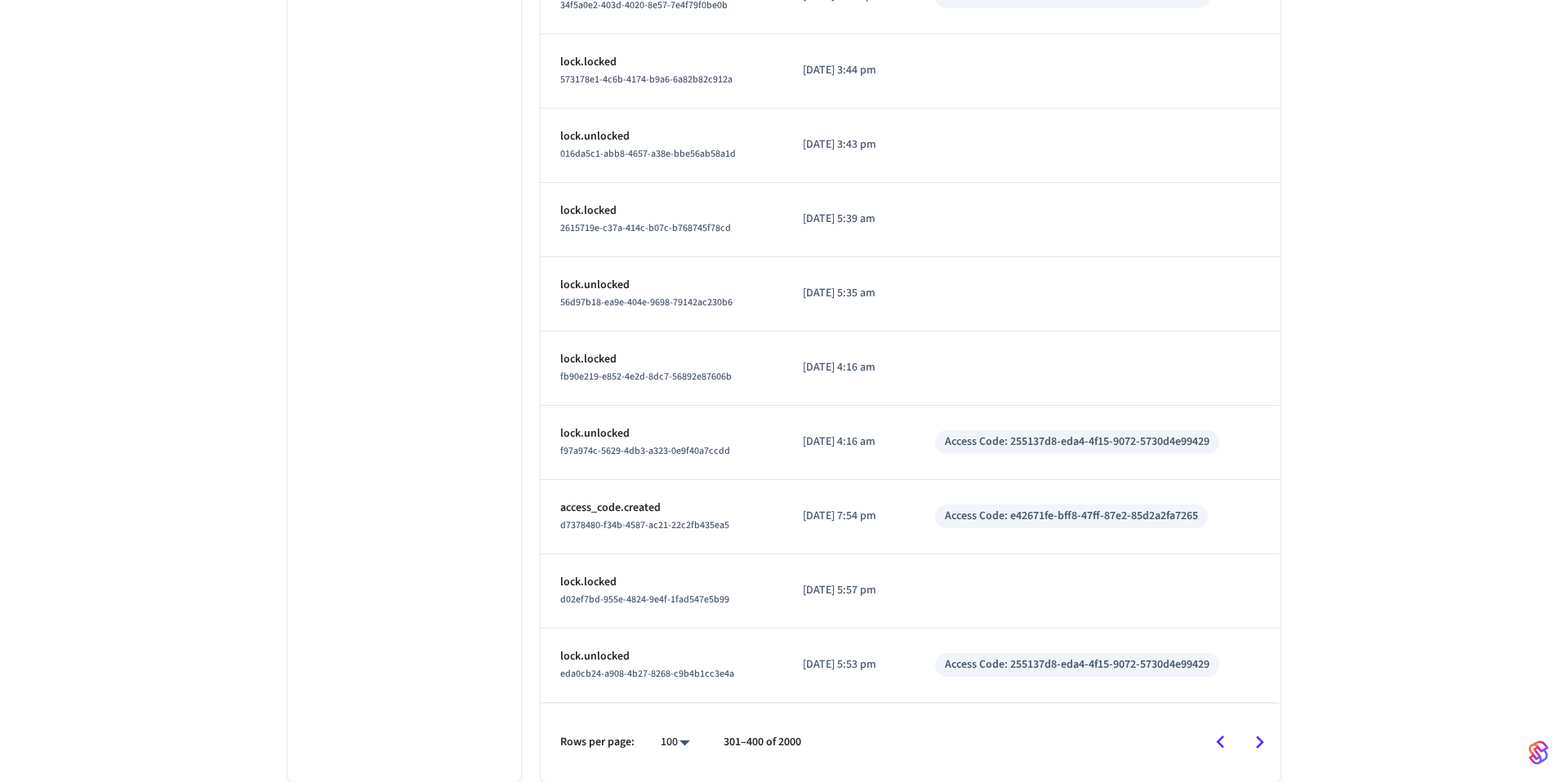
click at [1222, 737] on icon "Go to previous page" at bounding box center [1220, 742] width 8 height 13
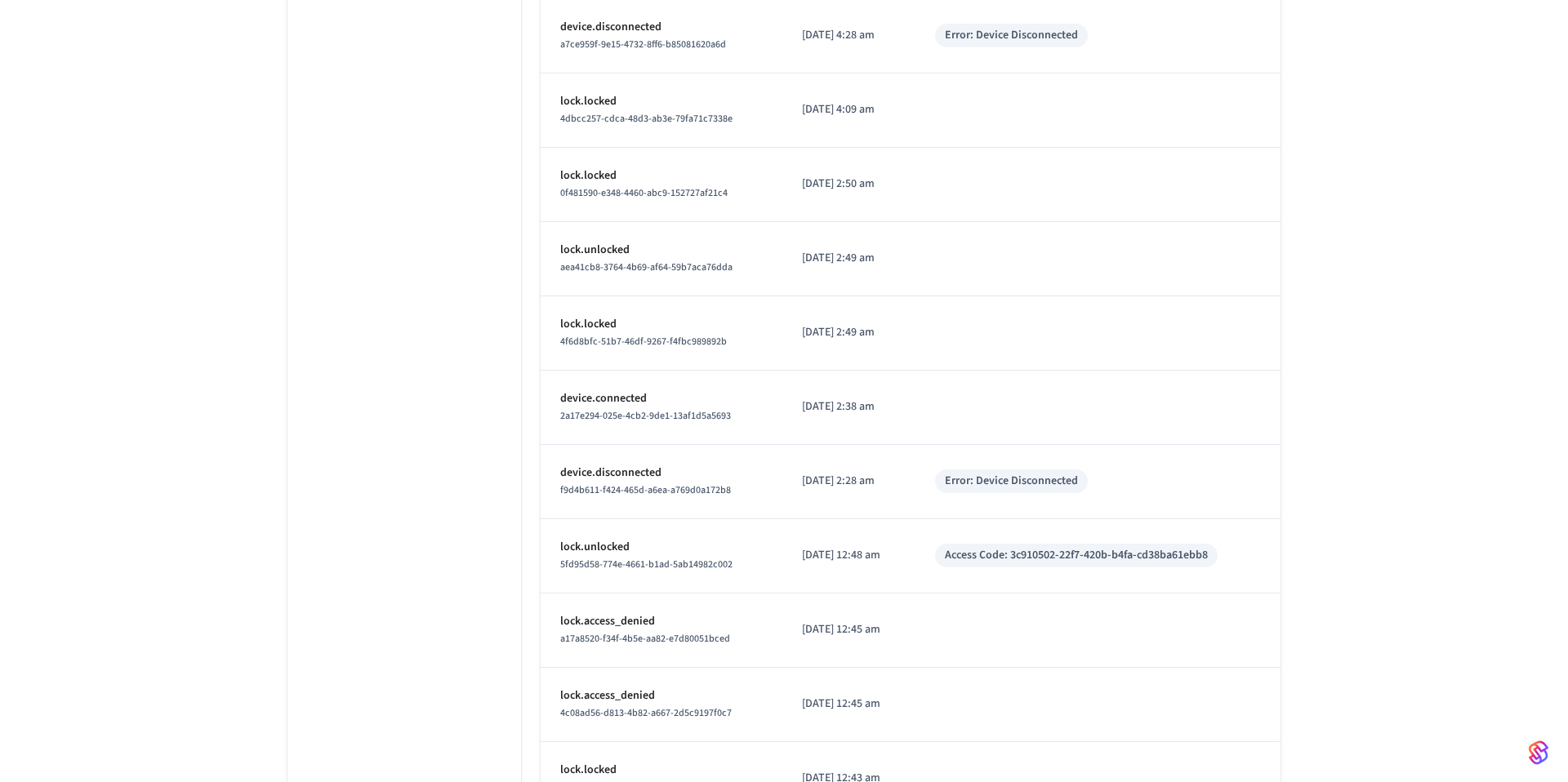
scroll to position [3134, 0]
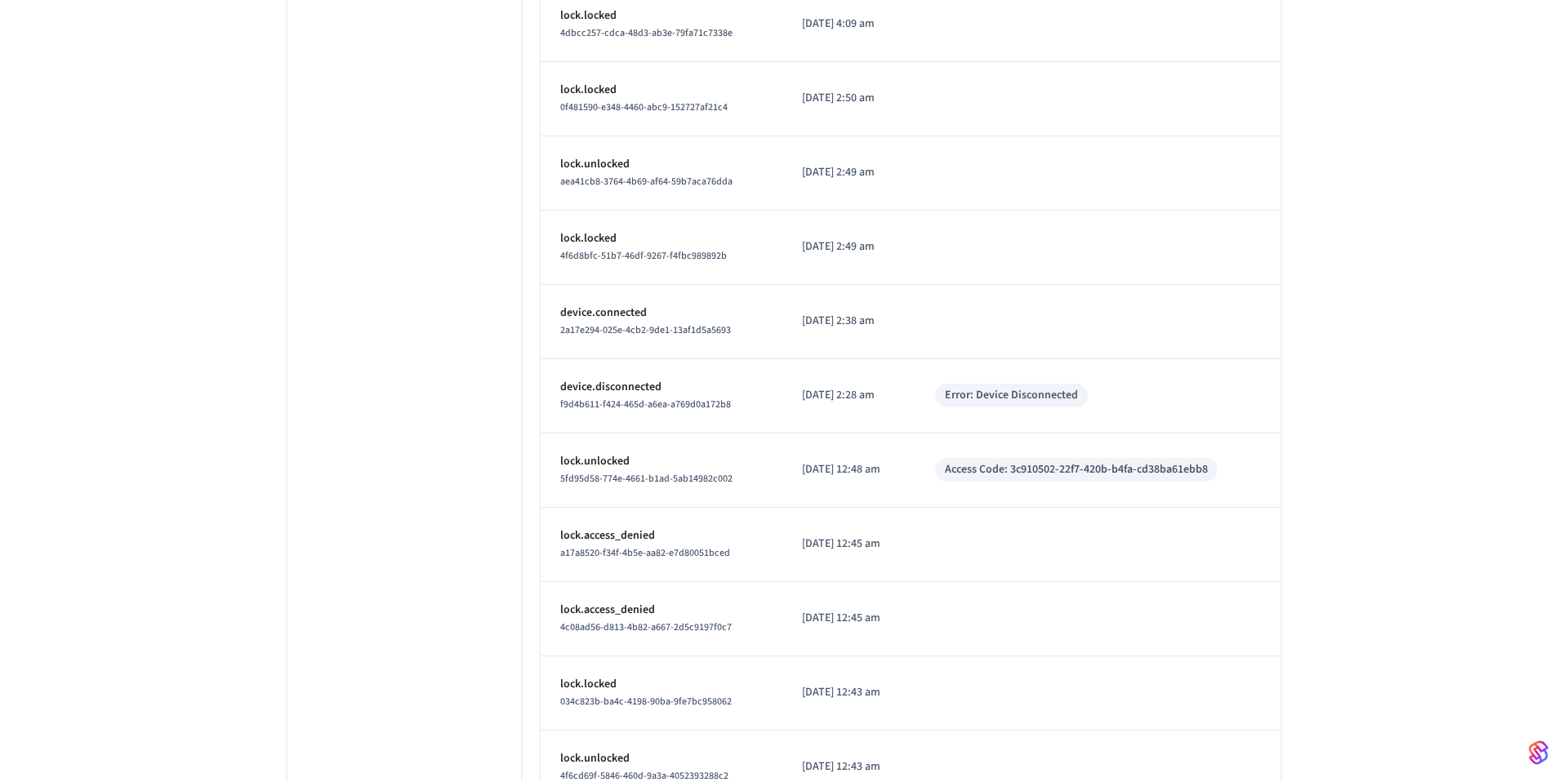
drag, startPoint x: 1175, startPoint y: 502, endPoint x: 1218, endPoint y: 476, distance: 50.2
click at [1175, 502] on td "Access Code: 3c910502-22f7-420b-b4fa-cd38ba61ebb8" at bounding box center [1098, 471] width 365 height 74
click at [1208, 473] on div "Access Code: 3c910502-22f7-420b-b4fa-cd38ba61ebb8" at bounding box center [1077, 469] width 263 height 17
drag, startPoint x: 1230, startPoint y: 468, endPoint x: 960, endPoint y: 471, distance: 270.0
click at [960, 471] on div "Access Code: 3c910502-22f7-420b-b4fa-cd38ba61ebb8" at bounding box center [1077, 469] width 283 height 24
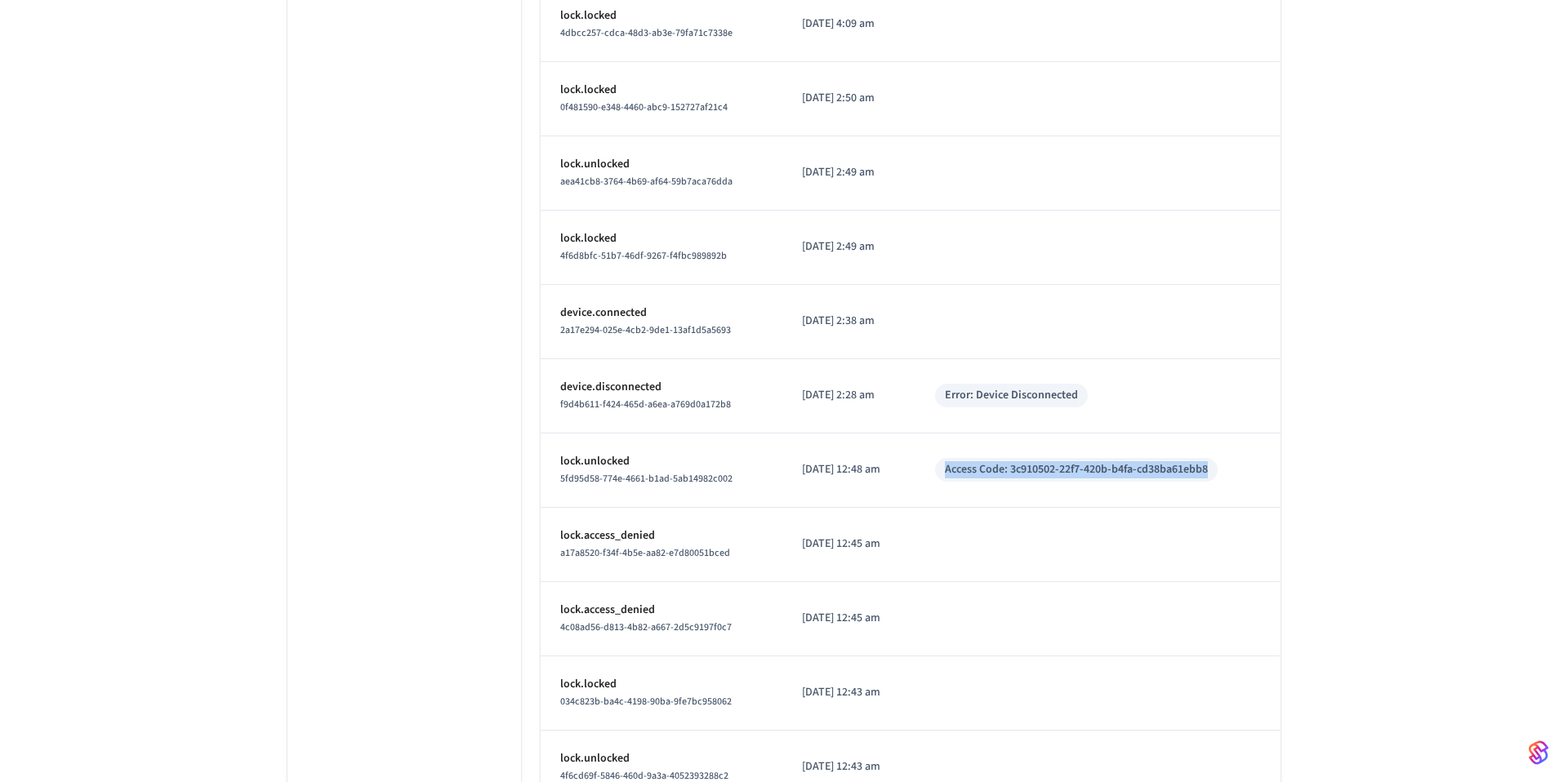
copy div "Access Code: 3c910502-22f7-420b-b4fa-cd38ba61ebb8"
click at [1100, 475] on div "Access Code: 3c910502-22f7-420b-b4fa-cd38ba61ebb8" at bounding box center [1077, 469] width 263 height 17
drag, startPoint x: 1028, startPoint y: 472, endPoint x: 1182, endPoint y: 464, distance: 154.2
click at [1182, 464] on div "Access Code: 3c910502-22f7-420b-b4fa-cd38ba61ebb8" at bounding box center [1077, 469] width 263 height 17
click at [1208, 470] on div "Access Code: 3c910502-22f7-420b-b4fa-cd38ba61ebb8" at bounding box center [1077, 469] width 263 height 17
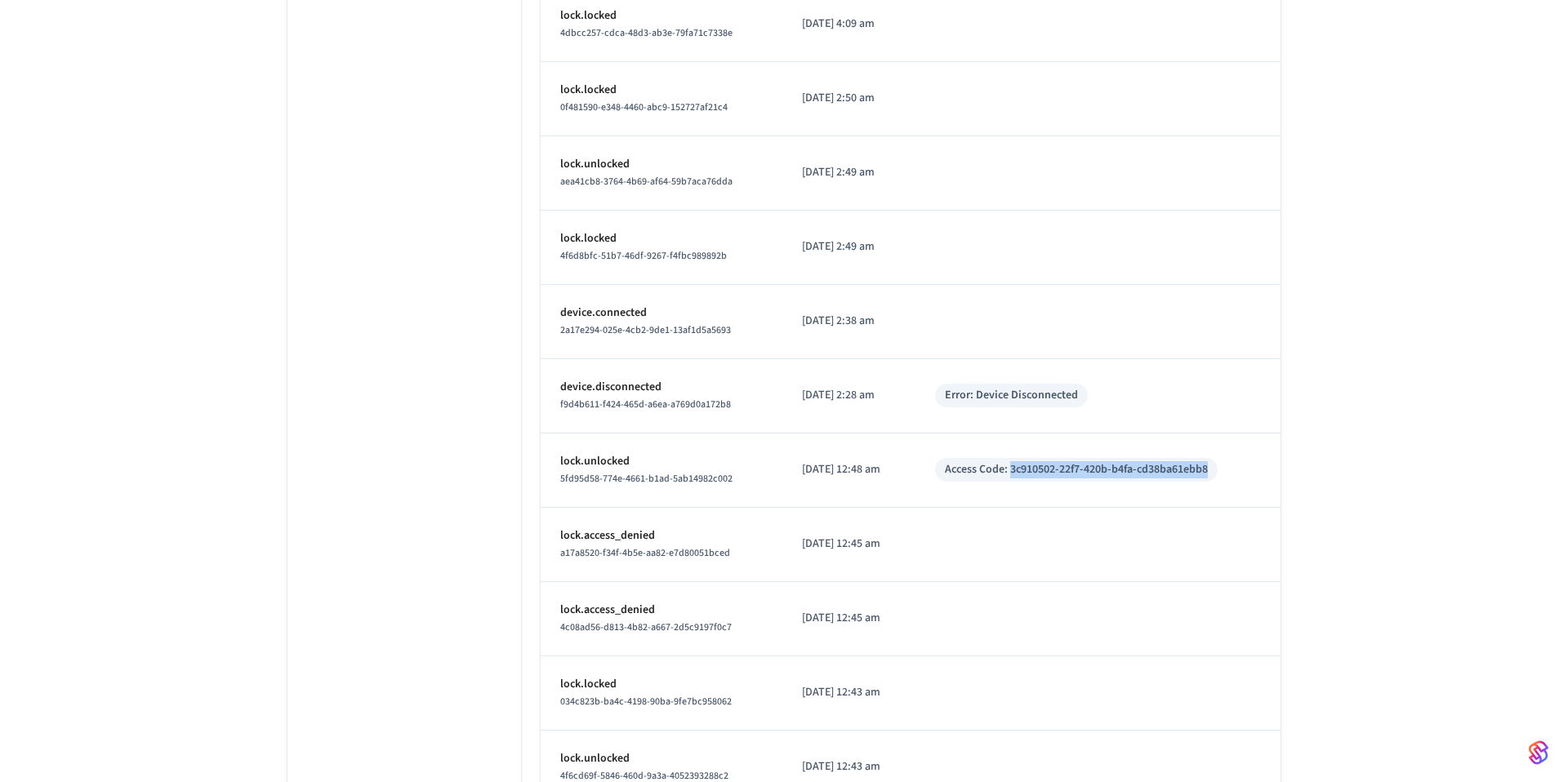
drag, startPoint x: 1225, startPoint y: 470, endPoint x: 1027, endPoint y: 474, distance: 198.0
click at [1027, 474] on div "Access Code: 3c910502-22f7-420b-b4fa-cd38ba61ebb8" at bounding box center [1077, 469] width 283 height 24
copy div "3c910502-22f7-420b-b4fa-cd38ba61ebb8"
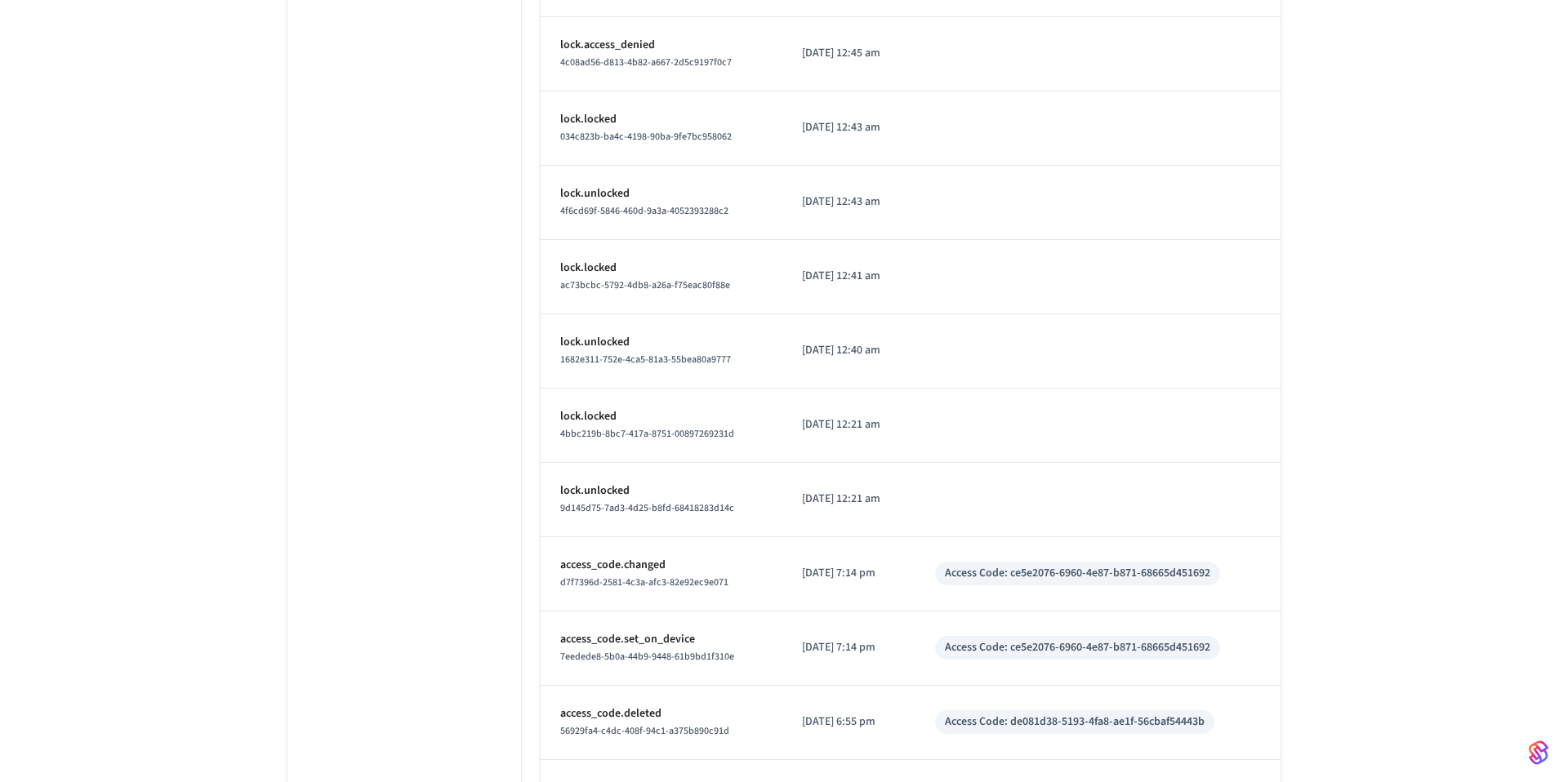
scroll to position [745, 0]
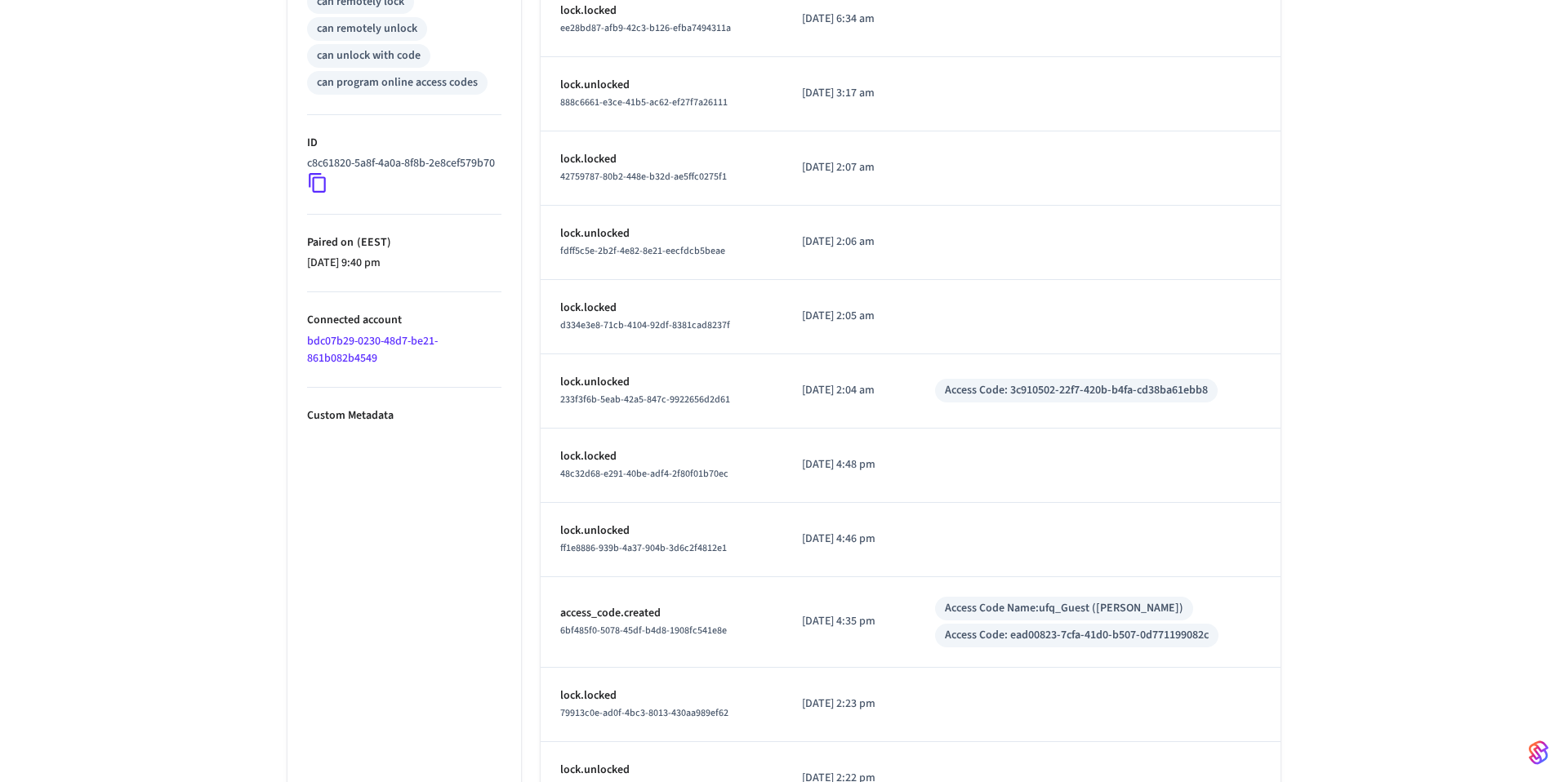
click at [1208, 396] on div "Access Code: 3c910502-22f7-420b-b4fa-cd38ba61ebb8" at bounding box center [1077, 390] width 263 height 17
drag, startPoint x: 1231, startPoint y: 393, endPoint x: 1072, endPoint y: 394, distance: 159.0
click at [1072, 394] on div "Access Code: 3c910502-22f7-420b-b4fa-cd38ba61ebb8" at bounding box center [1077, 390] width 283 height 24
click at [1031, 389] on div "Access Code: 3c910502-22f7-420b-b4fa-cd38ba61ebb8" at bounding box center [1077, 390] width 263 height 17
drag, startPoint x: 1026, startPoint y: 389, endPoint x: 1223, endPoint y: 388, distance: 197.0
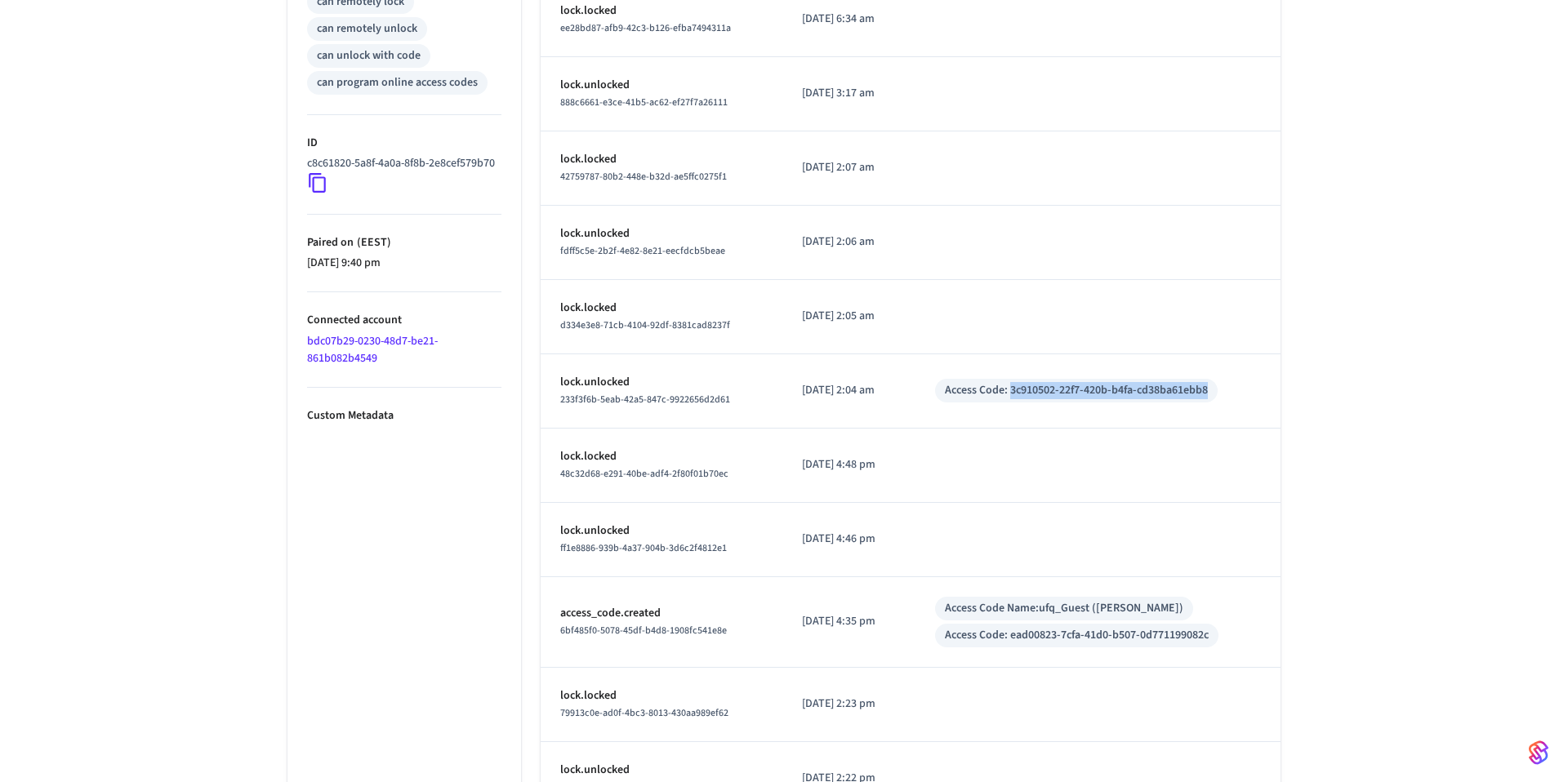
click at [1208, 388] on div "Access Code: 3c910502-22f7-420b-b4fa-cd38ba61ebb8" at bounding box center [1077, 390] width 263 height 17
copy div "3c910502-22f7-420b-b4fa-cd38ba61ebb8"
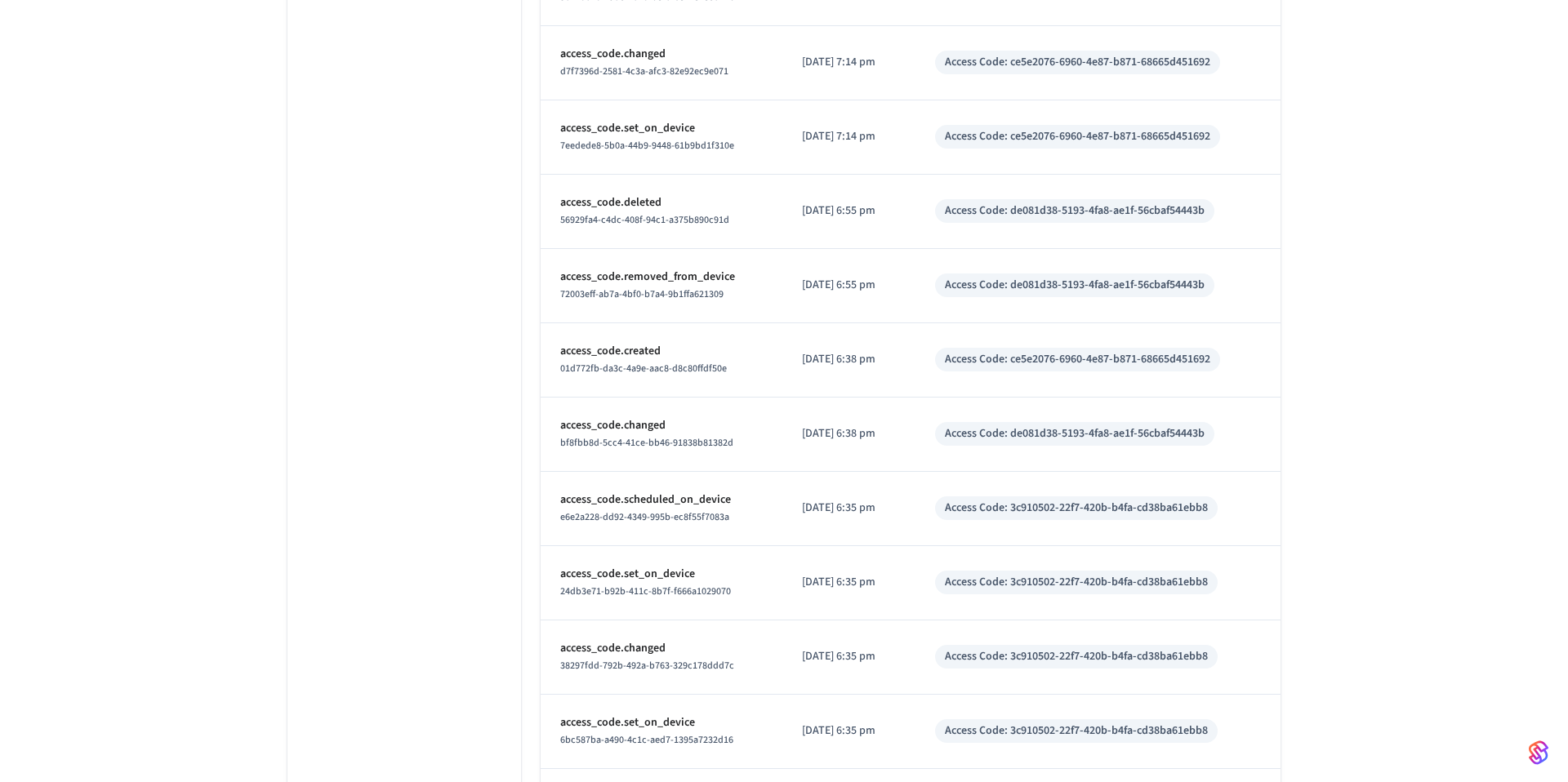
scroll to position [4293, 0]
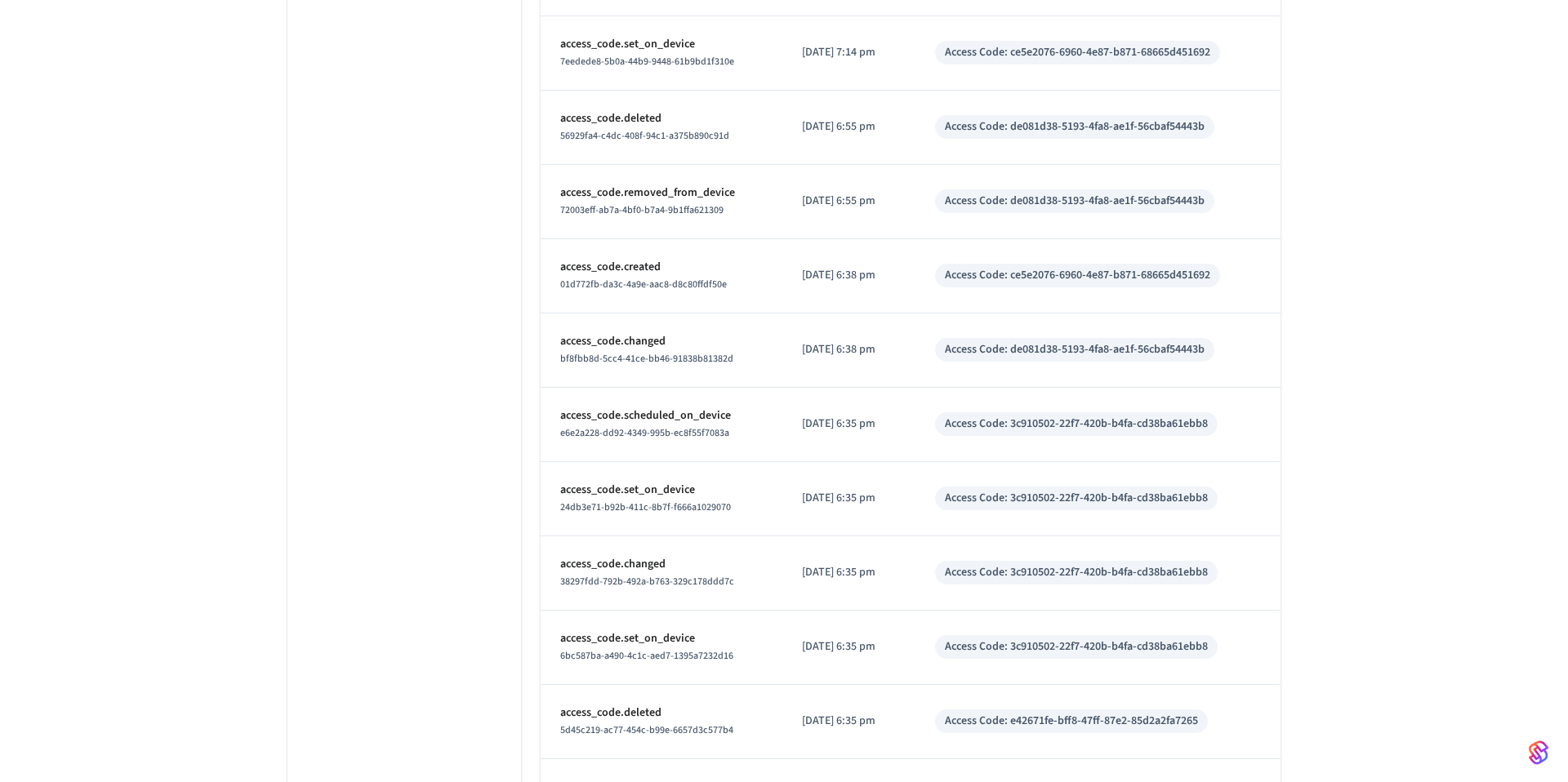
click at [998, 533] on td "Access Code: 3c910502-22f7-420b-b4fa-cd38ba61ebb8" at bounding box center [1098, 499] width 365 height 74
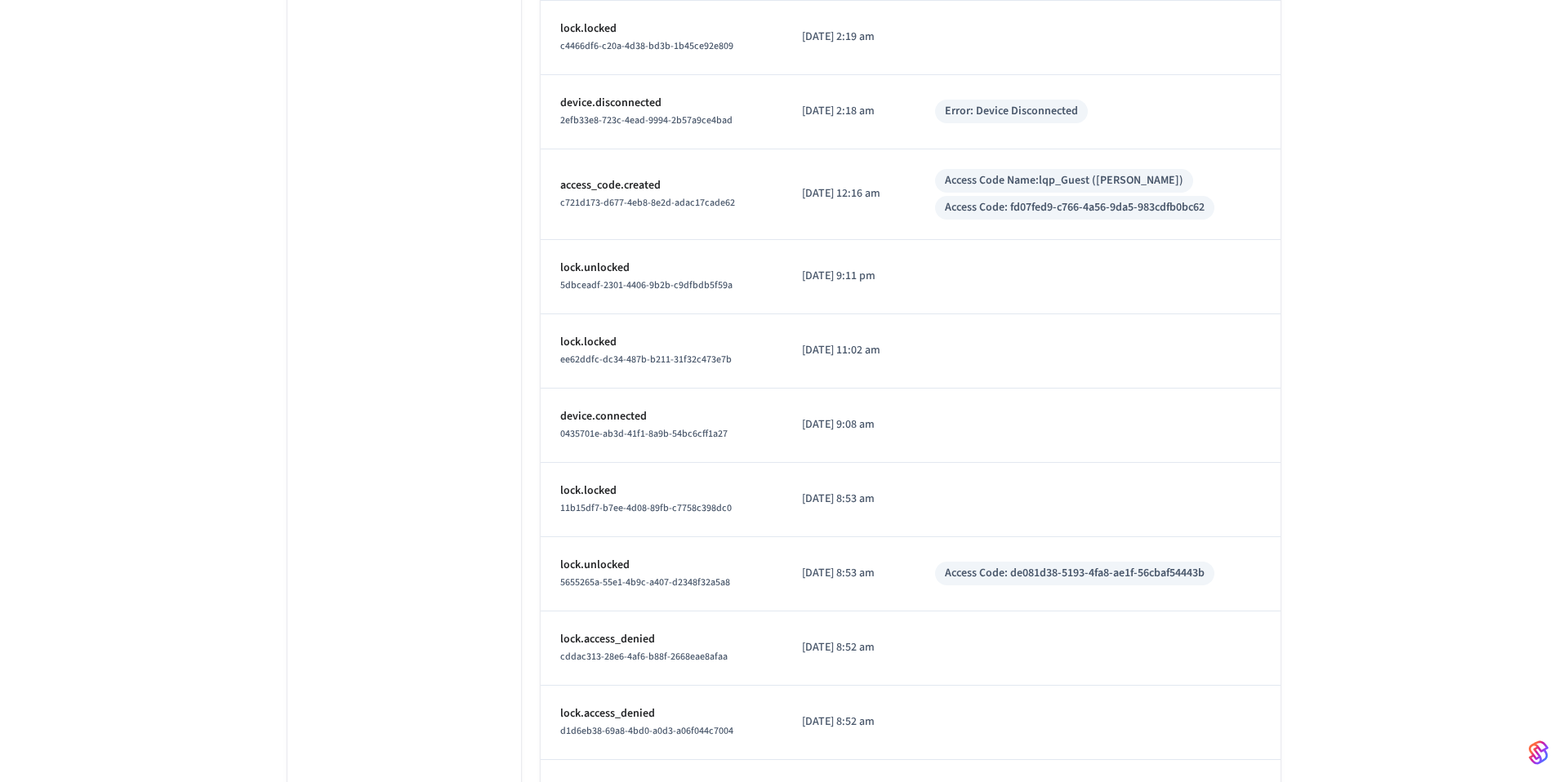
scroll to position [7114, 0]
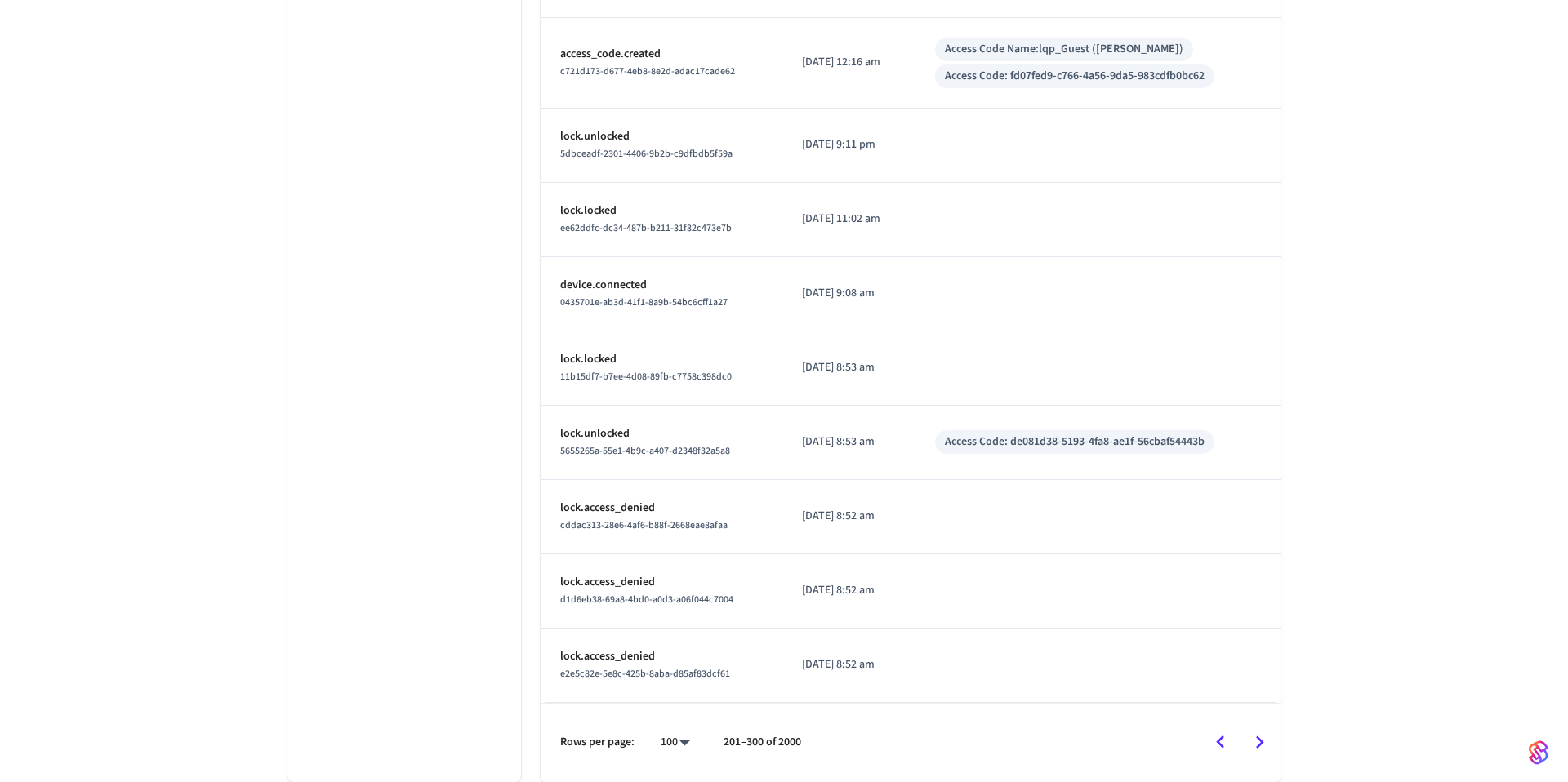
click at [1261, 742] on icon "Go to next page" at bounding box center [1260, 742] width 8 height 13
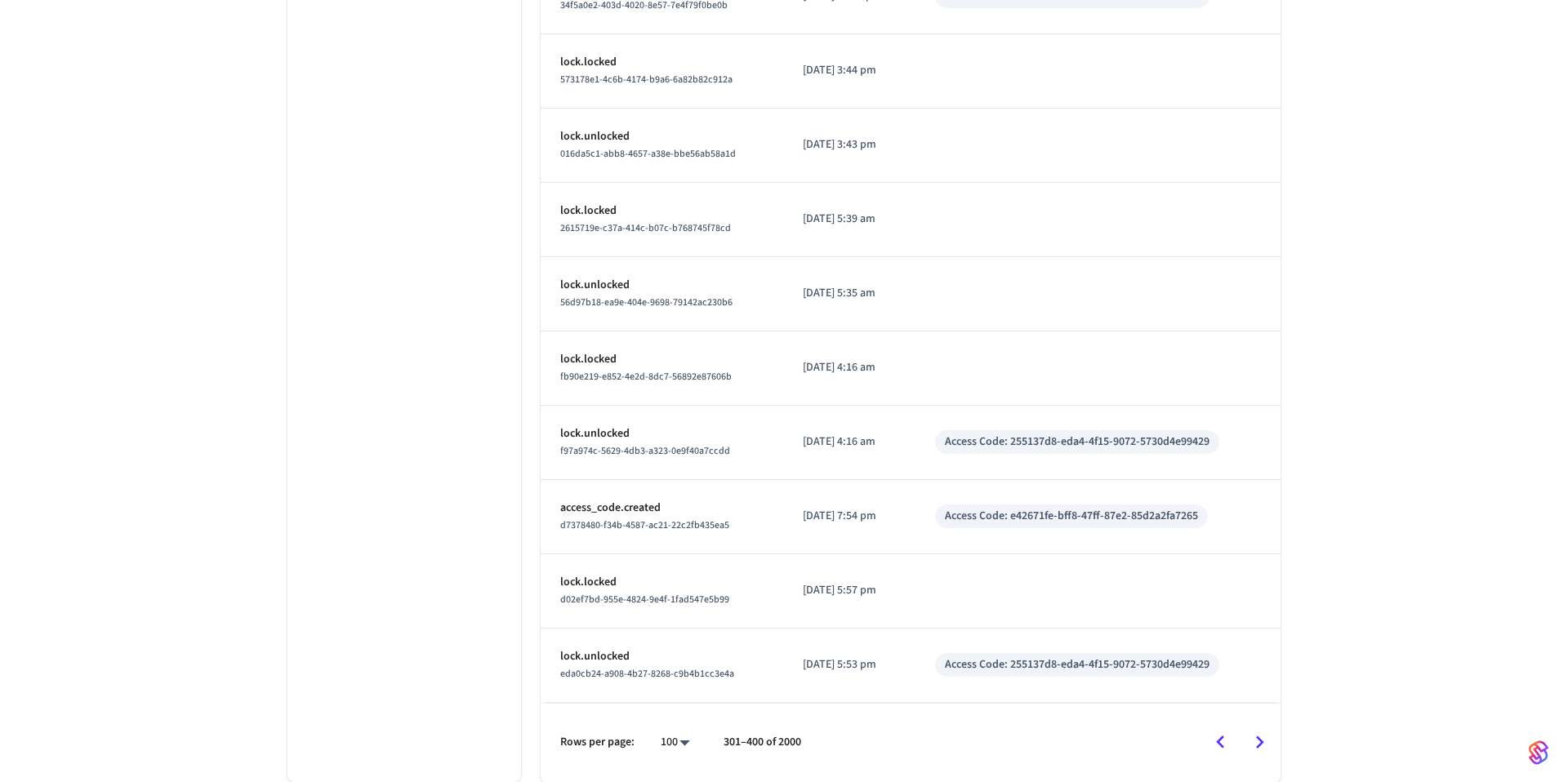
click at [1264, 738] on icon "Go to next page" at bounding box center [1259, 742] width 25 height 25
